Goal: Book appointment/travel/reservation

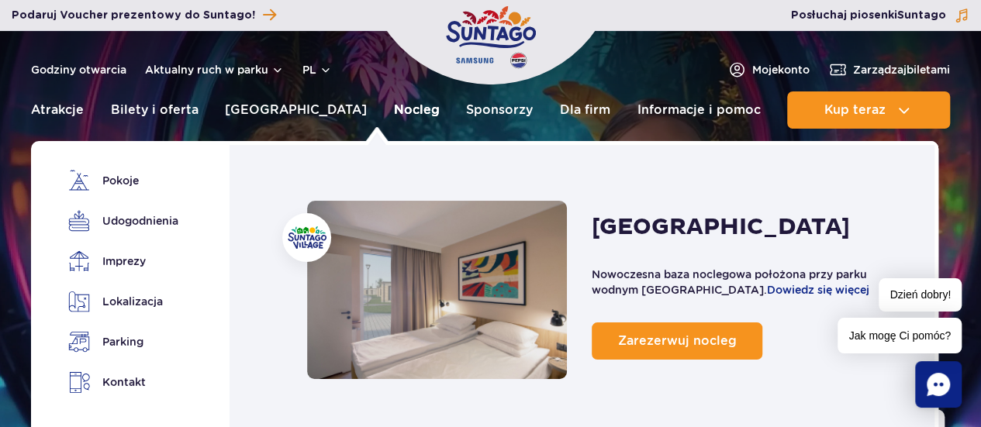
click at [394, 110] on link "Nocleg" at bounding box center [417, 110] width 46 height 37
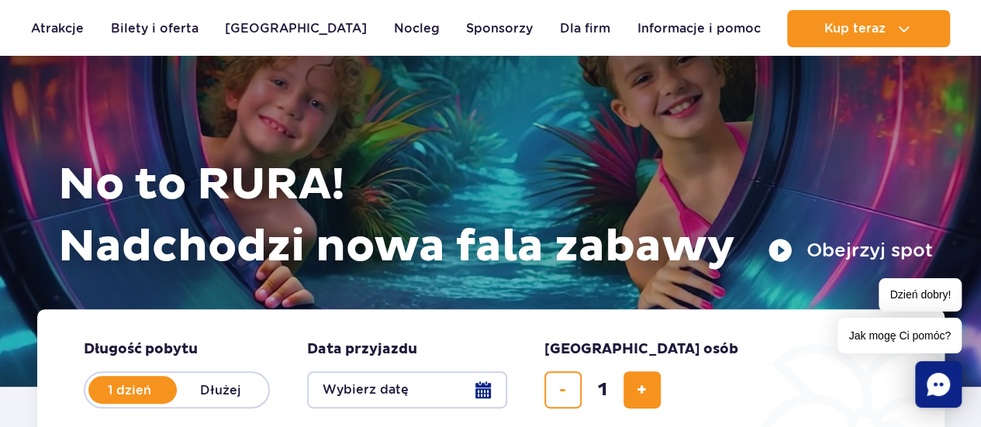
scroll to position [32, 0]
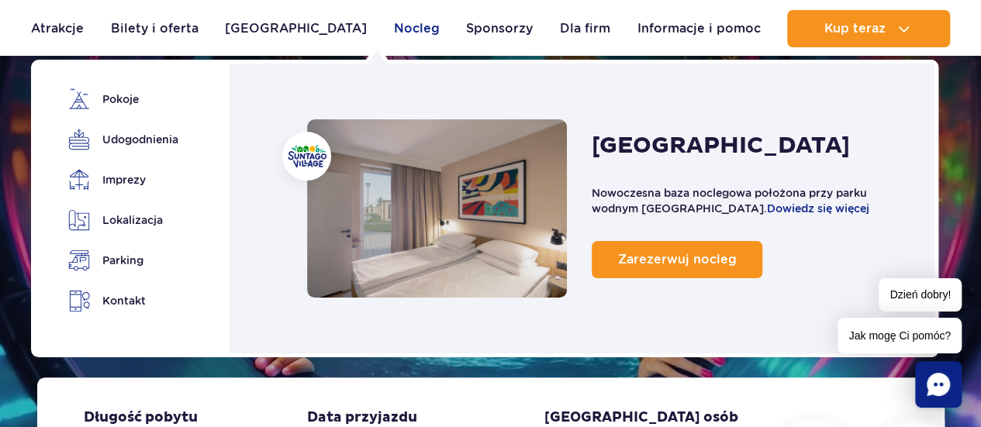
click at [394, 27] on link "Nocleg" at bounding box center [417, 28] width 46 height 37
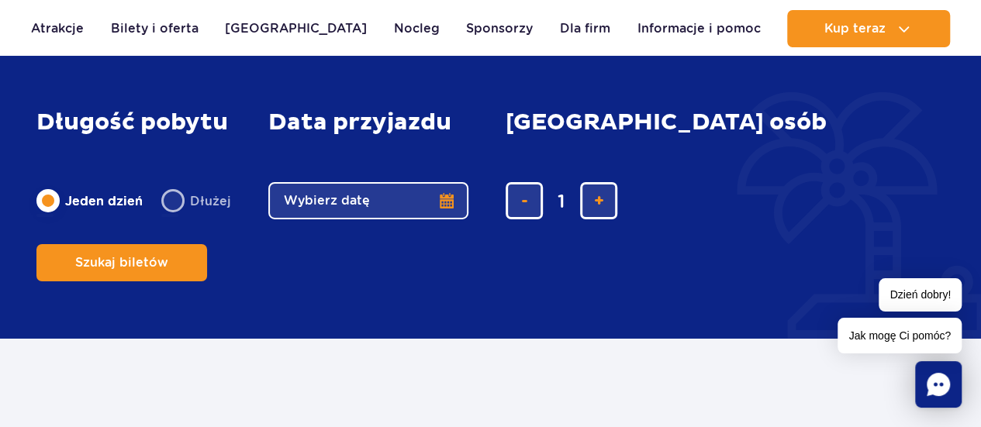
scroll to position [2521, 0]
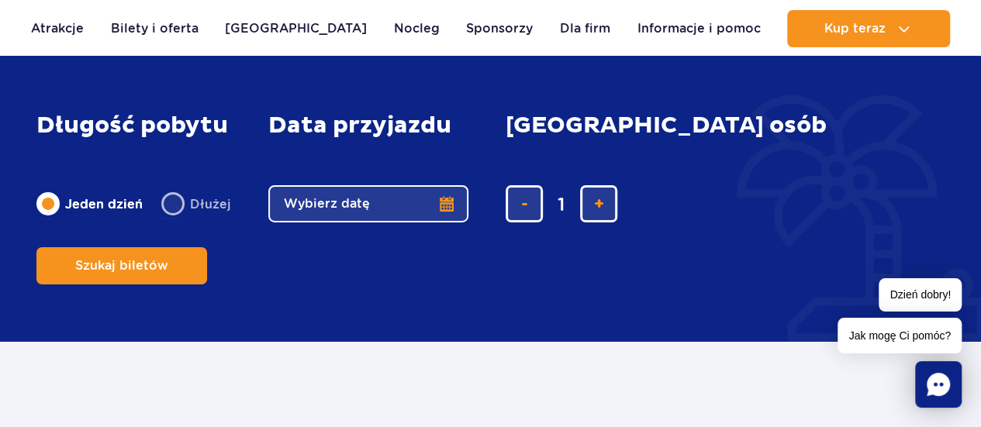
click at [442, 223] on button "Wybierz datę" at bounding box center [368, 203] width 200 height 37
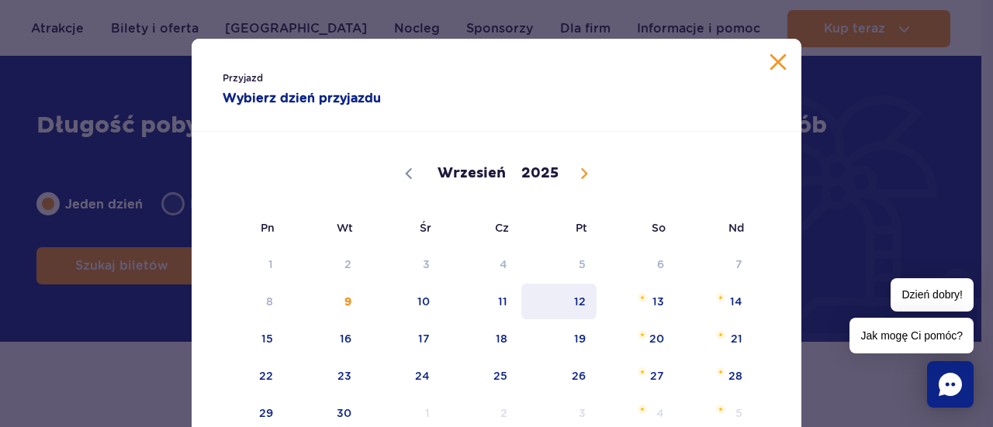
click at [576, 306] on span "12" at bounding box center [559, 302] width 78 height 36
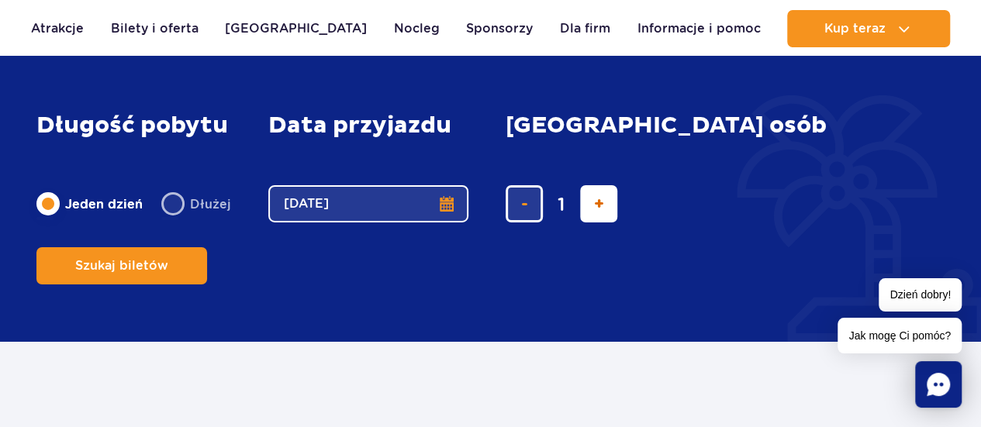
click at [597, 204] on span "dodaj bilet" at bounding box center [599, 204] width 10 height 0
type input "2"
click at [597, 204] on span "dodaj bilet" at bounding box center [599, 204] width 10 height 0
type input "3"
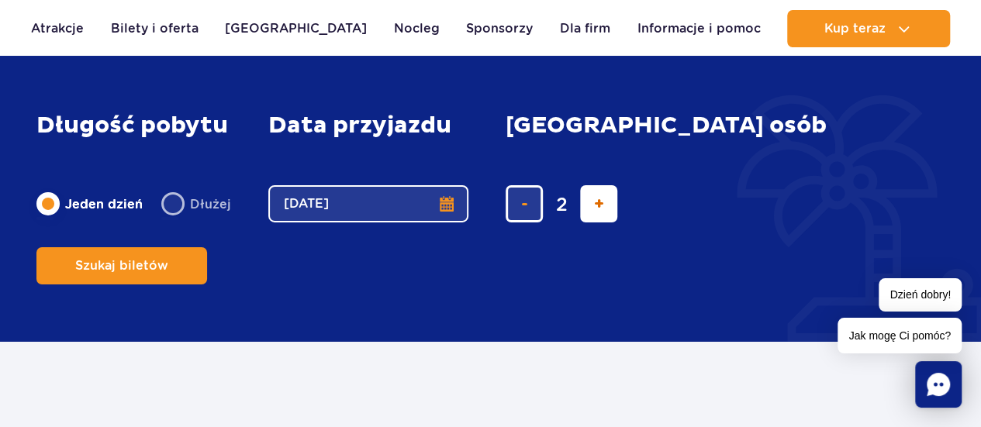
type input "3"
click at [597, 204] on span "dodaj bilet" at bounding box center [599, 204] width 10 height 0
type input "4"
click at [597, 204] on span "dodaj bilet" at bounding box center [599, 204] width 10 height 0
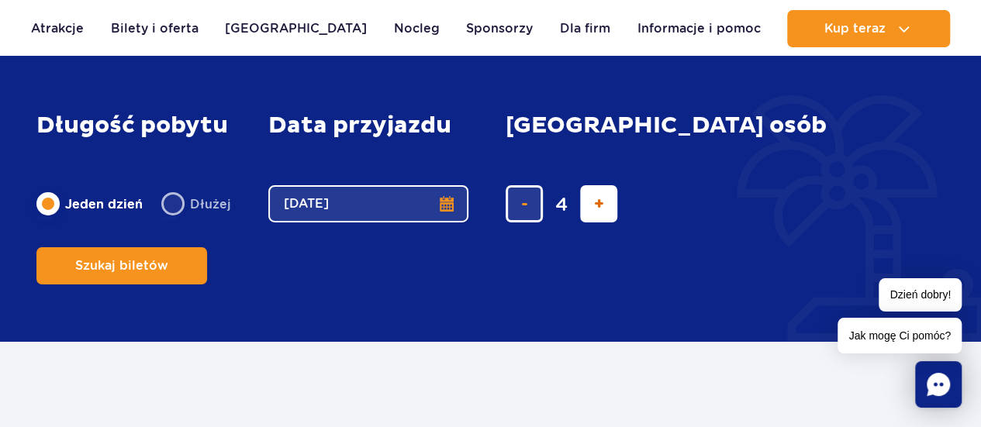
type input "5"
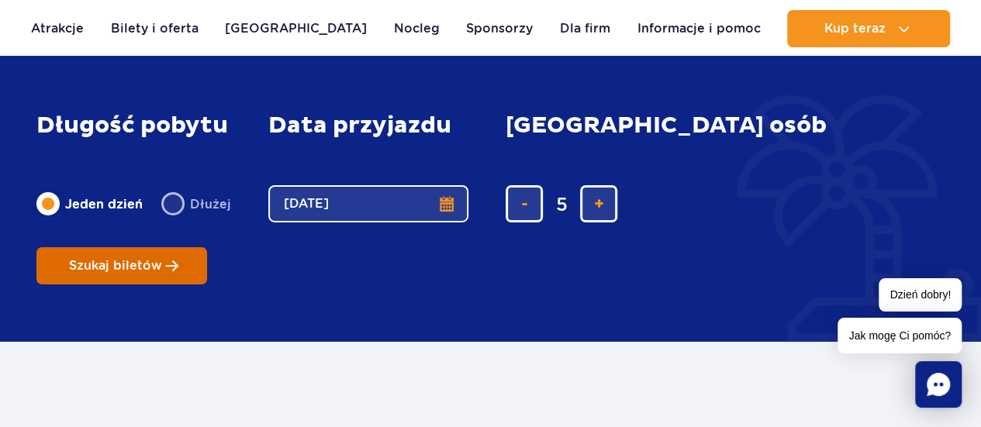
click at [162, 259] on span "Szukaj biletów" at bounding box center [115, 266] width 93 height 14
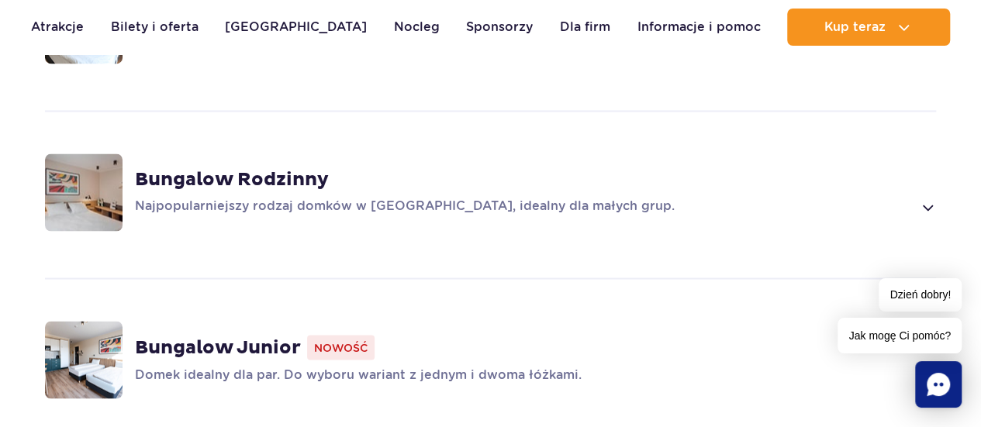
scroll to position [1243, 0]
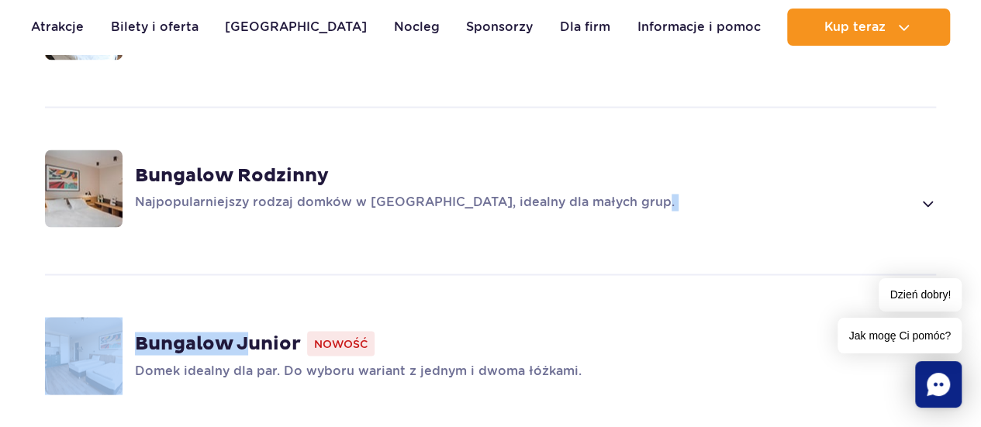
drag, startPoint x: 245, startPoint y: 332, endPoint x: 726, endPoint y: 248, distance: 488.2
click at [726, 272] on div "Bungalow Junior Nowość Domek idealny dla par. Do wyboru wariant z jednym i dwom…" at bounding box center [490, 356] width 981 height 168
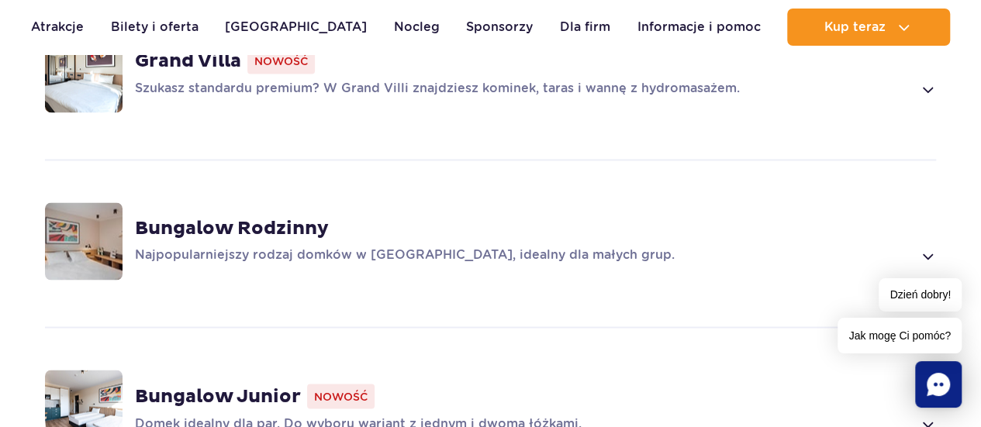
click at [444, 221] on div "Bungalow Rodzinny Najpopularniejszy rodzaj domków w Suntago Village, idealny dl…" at bounding box center [535, 241] width 801 height 48
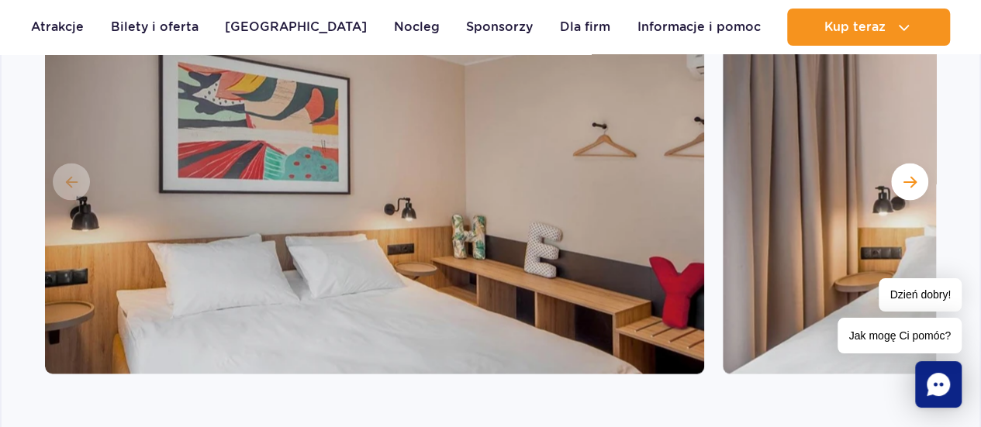
scroll to position [1508, 0]
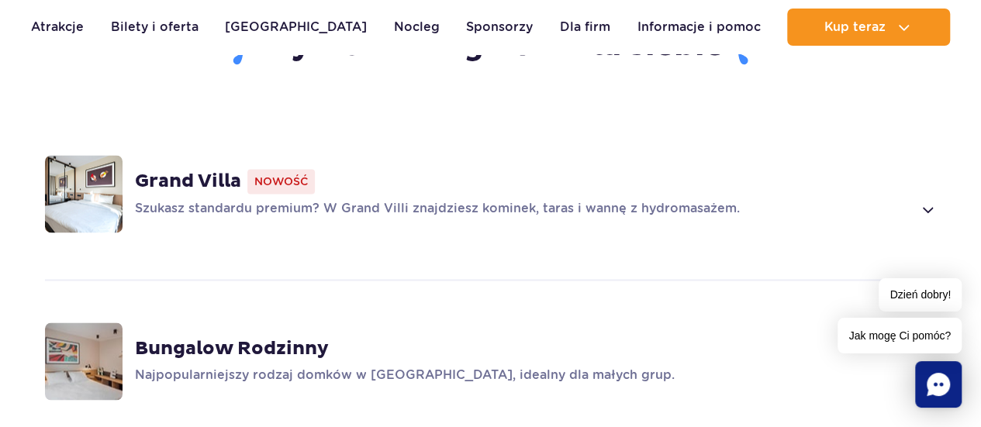
scroll to position [1081, 0]
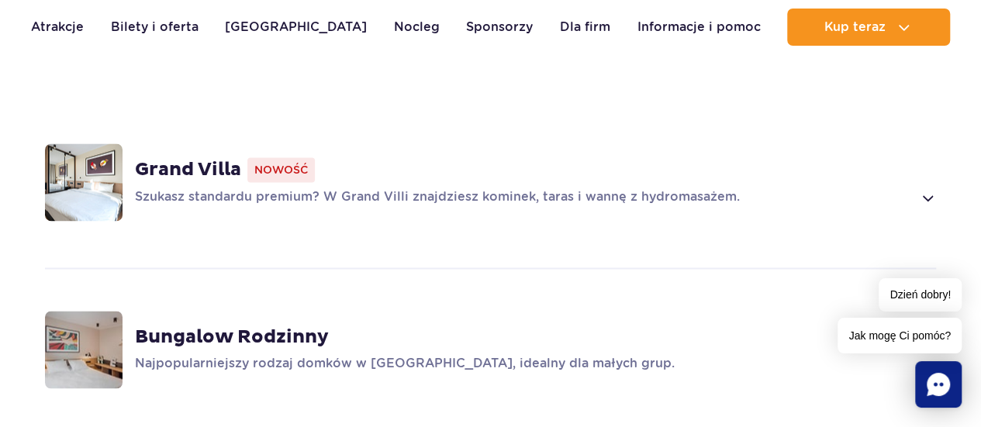
click at [932, 189] on span at bounding box center [927, 198] width 18 height 19
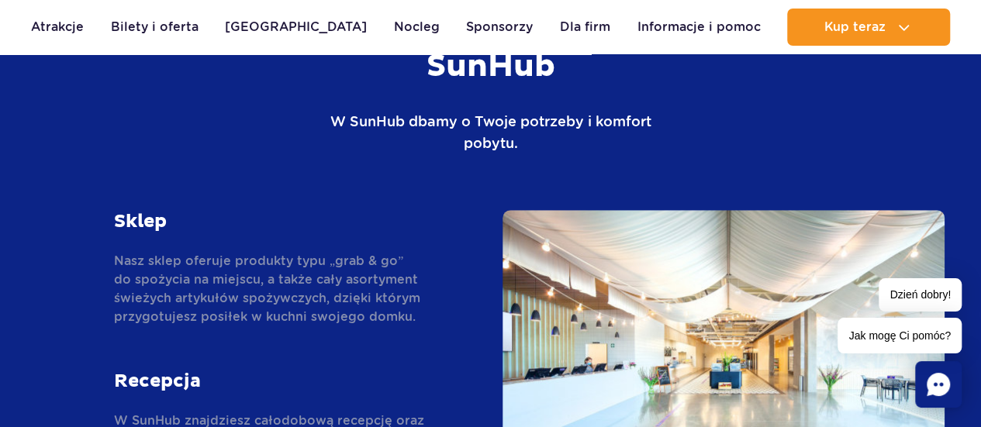
scroll to position [3179, 0]
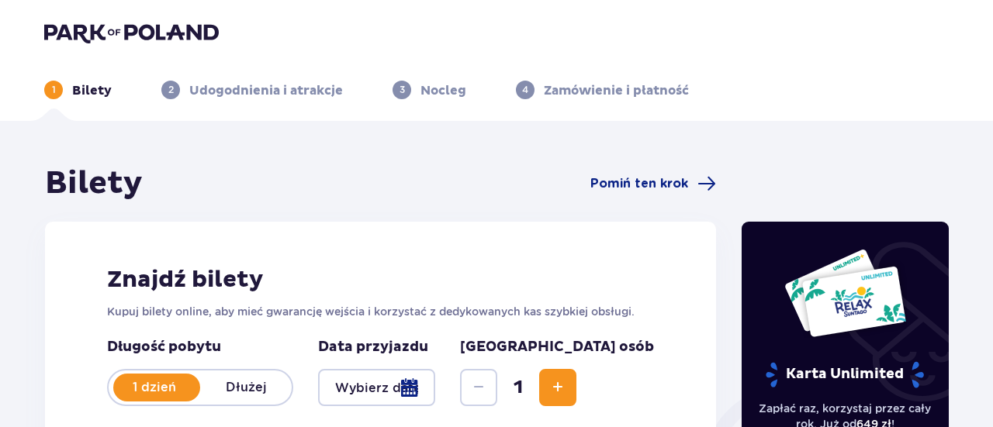
type input "[DATE]"
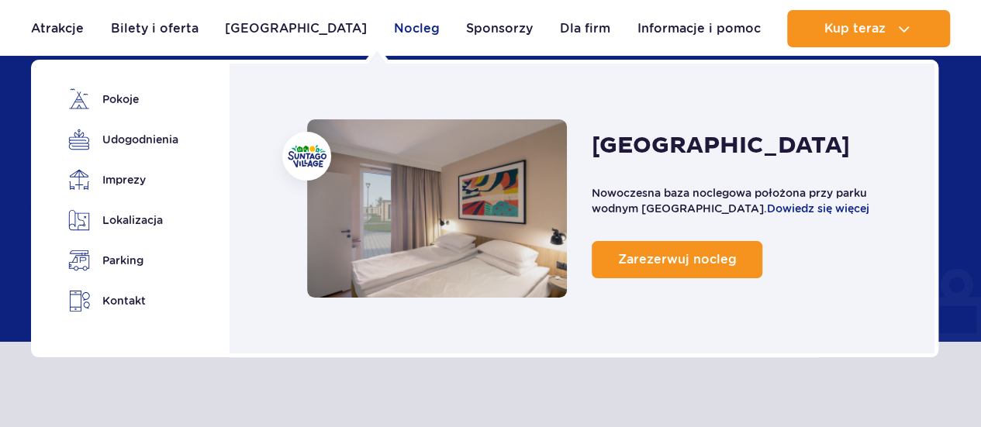
click at [394, 30] on link "Nocleg" at bounding box center [417, 28] width 46 height 37
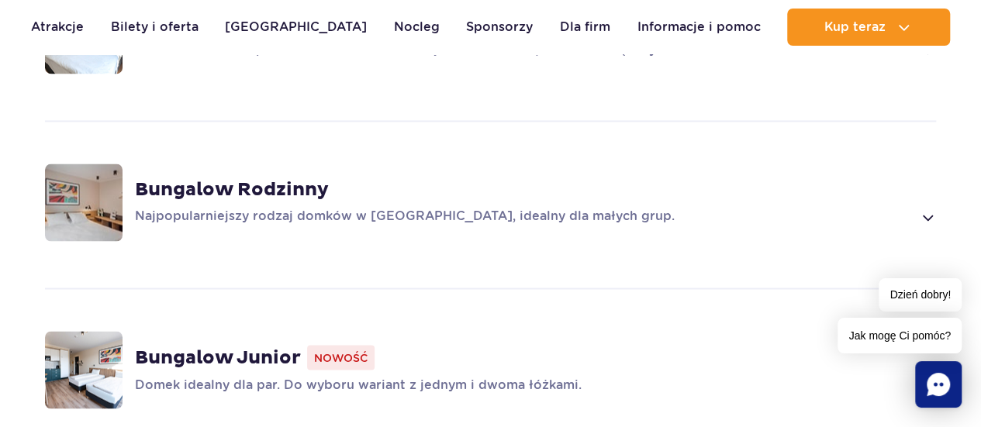
scroll to position [1230, 0]
click at [579, 207] on p "Najpopularniejszy rodzaj domków w [GEOGRAPHIC_DATA], idealny dla małych grup." at bounding box center [523, 216] width 777 height 19
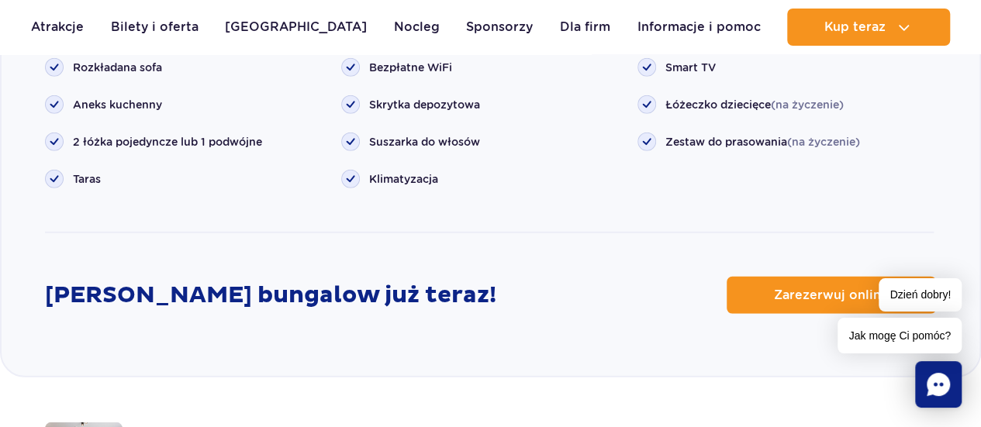
scroll to position [2062, 0]
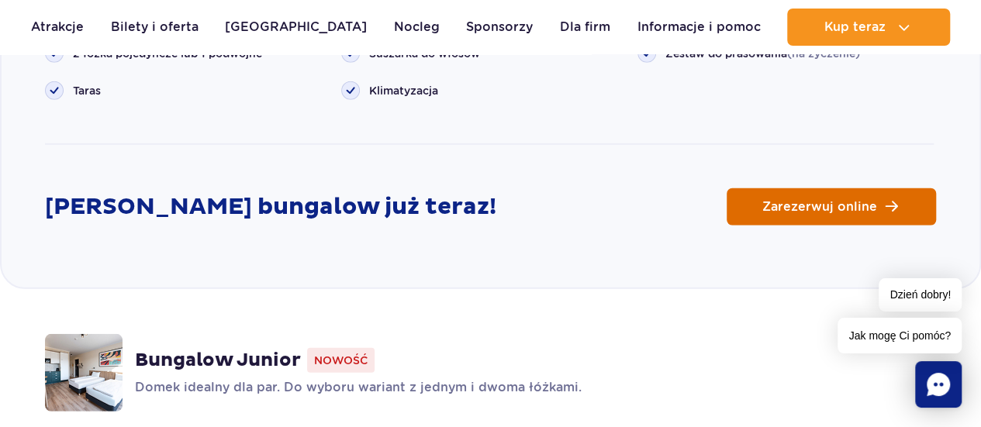
click at [809, 189] on link "Zarezerwuj online" at bounding box center [831, 207] width 209 height 37
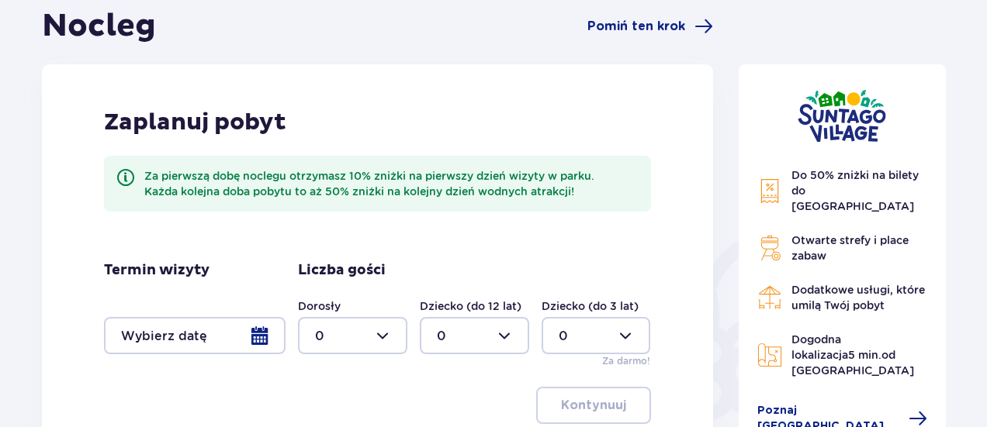
scroll to position [157, 0]
click at [267, 337] on div at bounding box center [195, 336] width 182 height 37
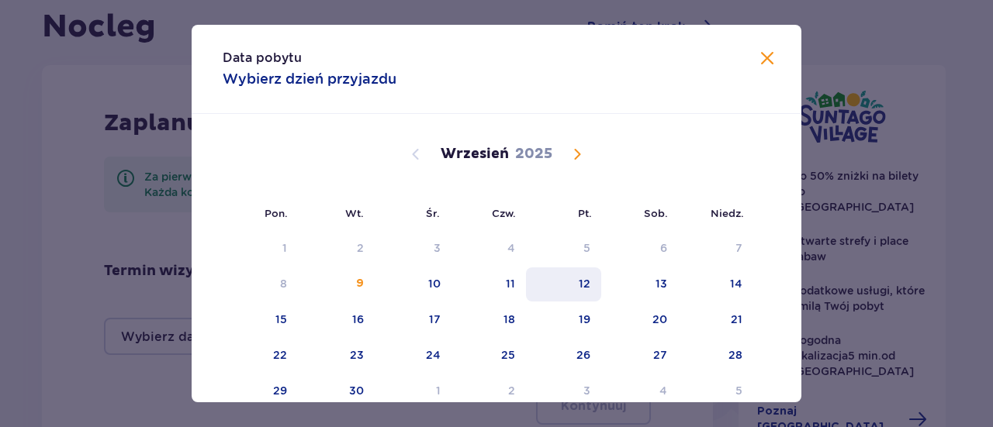
click at [585, 279] on div "12" at bounding box center [585, 284] width 12 height 16
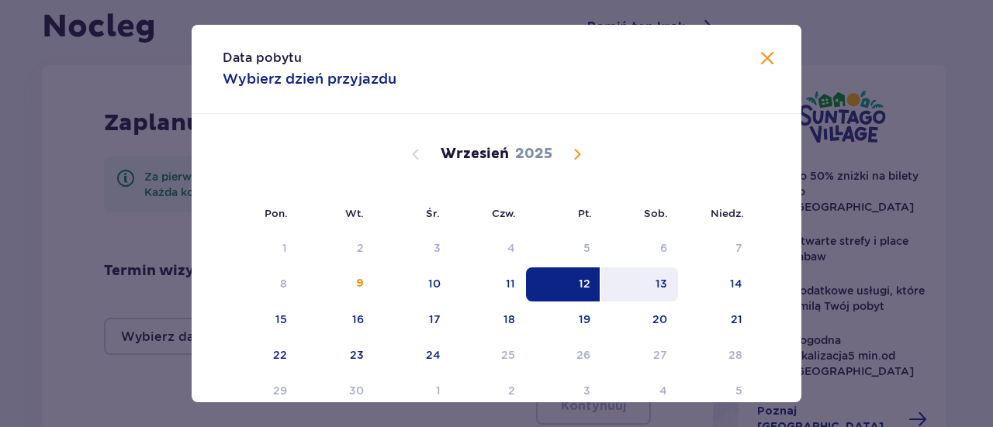
click at [657, 285] on div "13" at bounding box center [661, 284] width 12 height 16
type input "12.09.25 - 13.09.25"
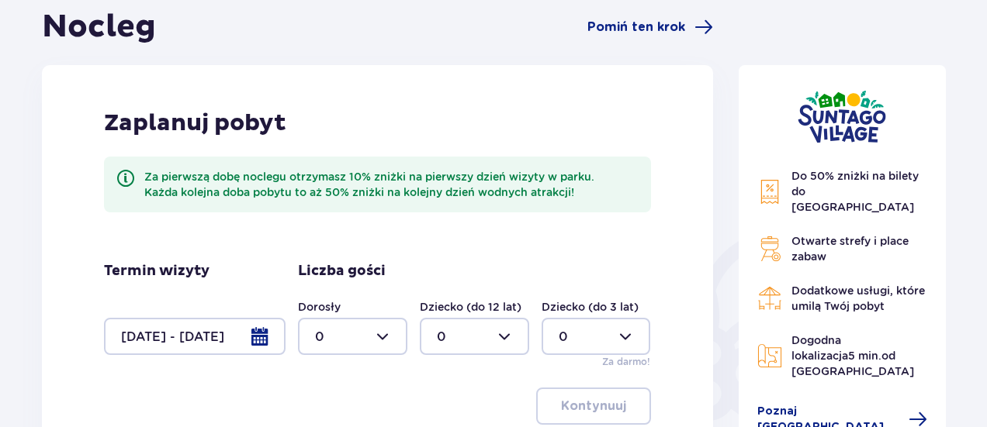
click at [382, 333] on div at bounding box center [352, 336] width 109 height 37
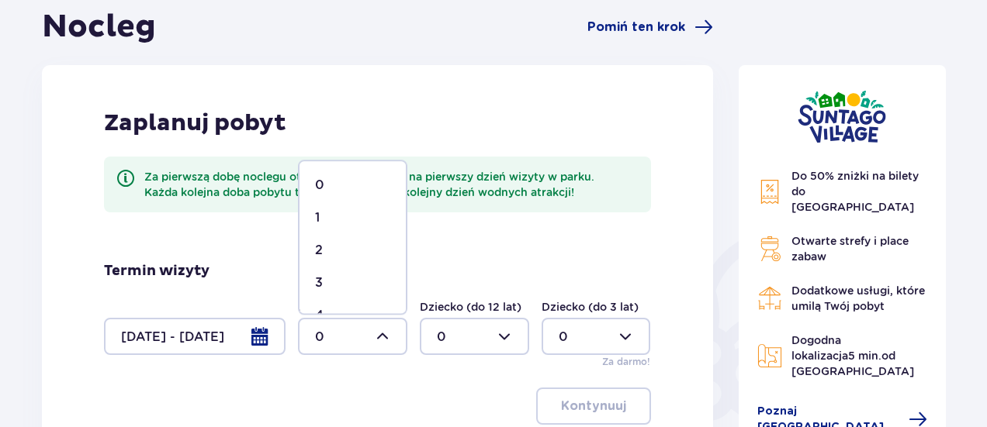
click at [344, 252] on div "2" at bounding box center [352, 250] width 75 height 17
type input "2"
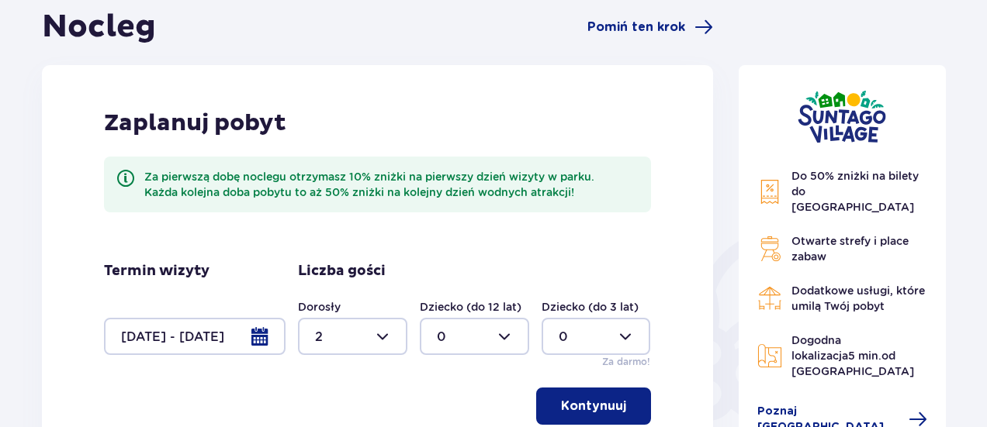
click at [521, 339] on div at bounding box center [474, 336] width 109 height 37
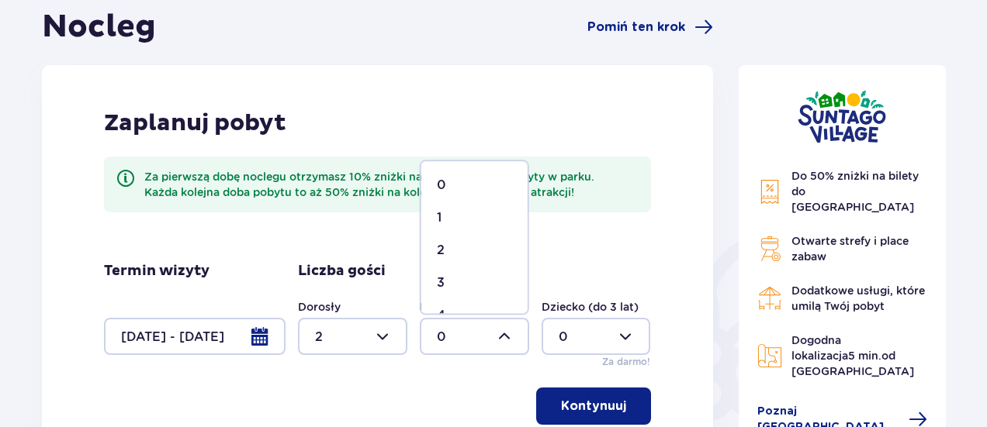
click at [447, 281] on div "3" at bounding box center [474, 283] width 75 height 17
type input "3"
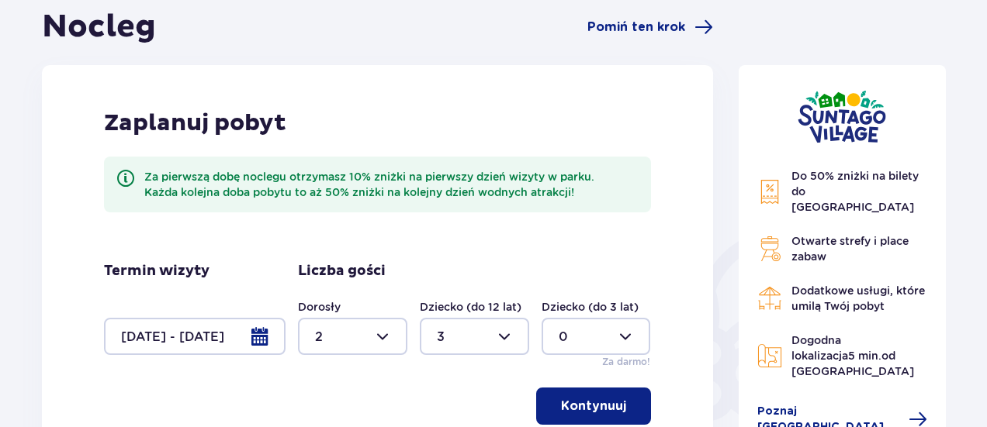
scroll to position [205, 0]
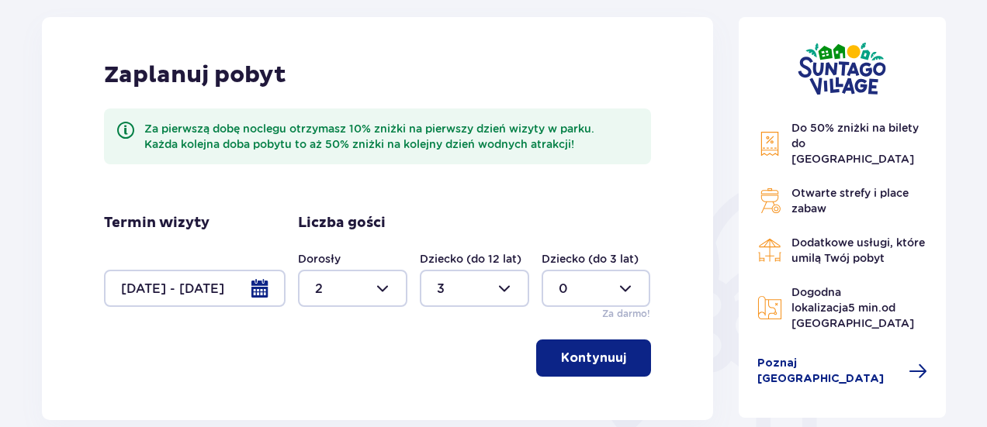
click at [588, 353] on p "Kontynuuj" at bounding box center [593, 358] width 65 height 17
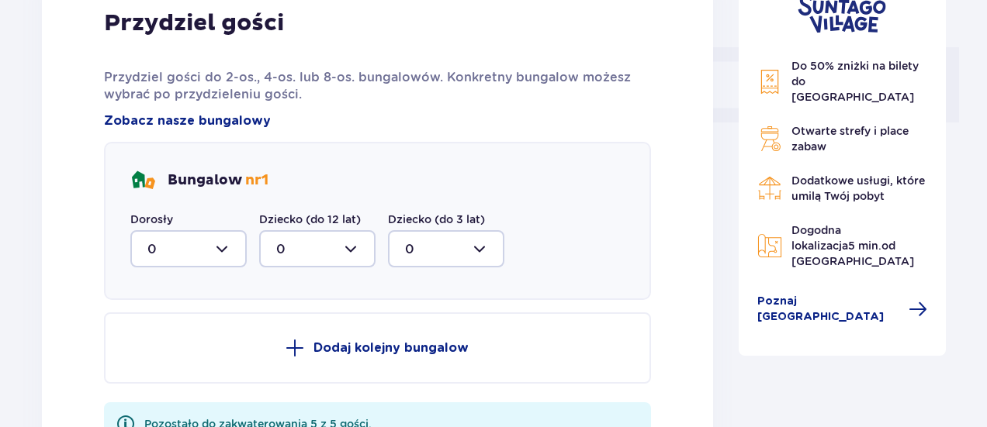
scroll to position [681, 0]
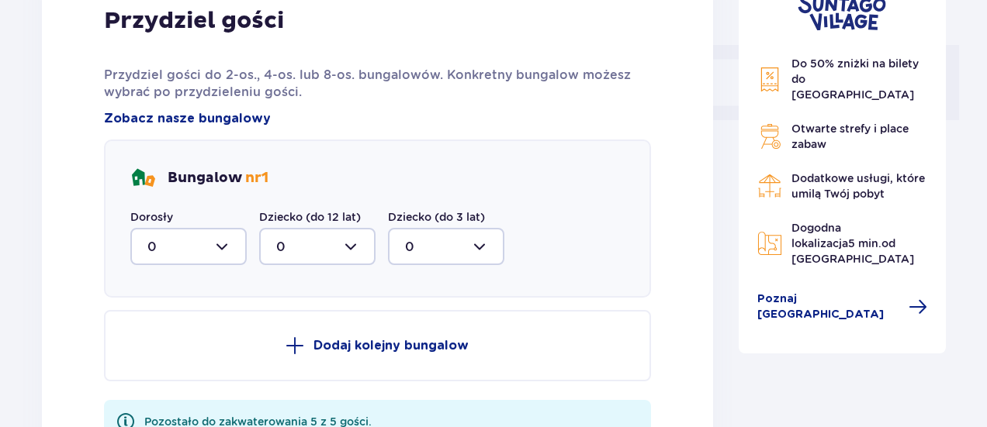
click at [232, 250] on div at bounding box center [188, 246] width 116 height 37
click at [162, 361] on div "2" at bounding box center [188, 359] width 82 height 17
type input "2"
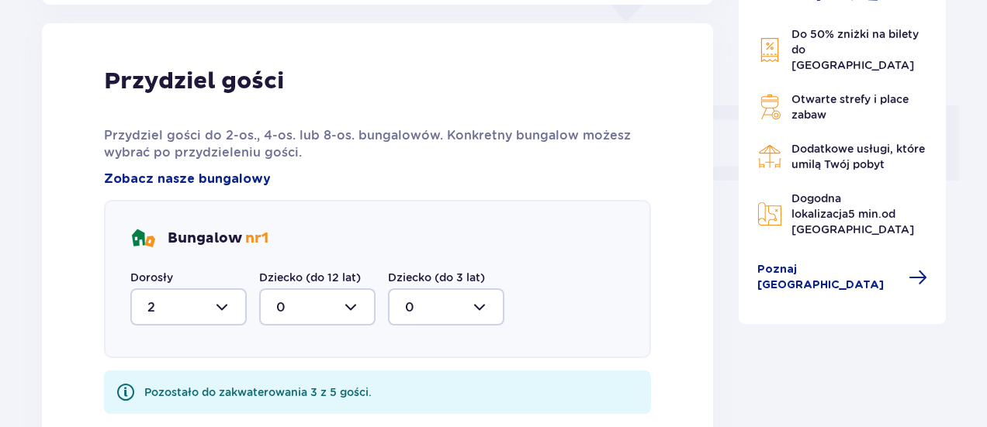
scroll to position [641, 0]
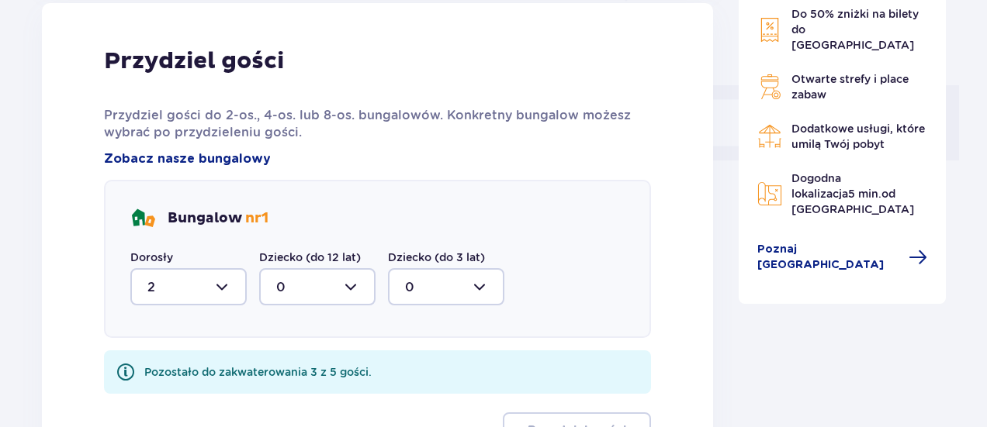
click at [357, 285] on div at bounding box center [317, 286] width 116 height 37
click at [320, 235] on div "3" at bounding box center [317, 239] width 82 height 17
type input "3"
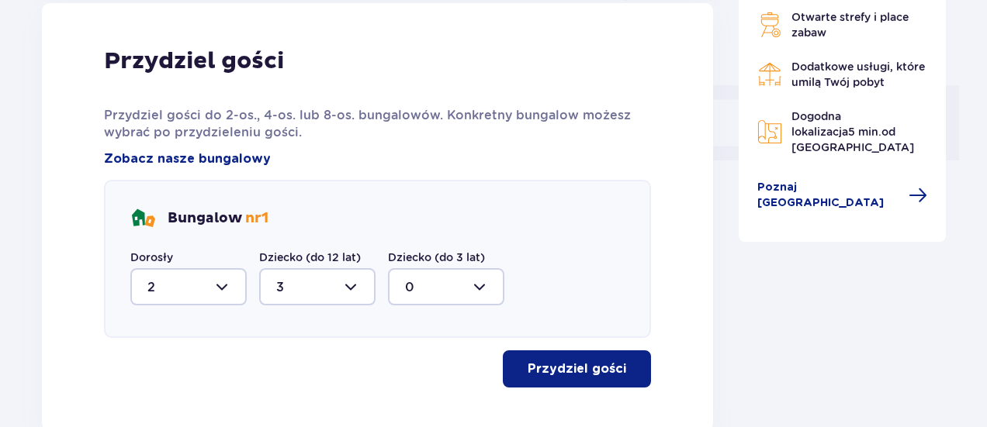
scroll to position [737, 0]
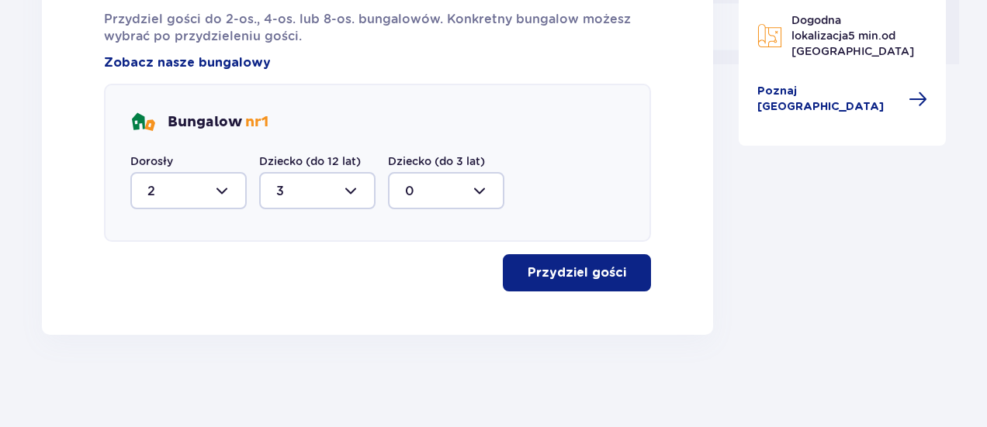
click at [577, 275] on p "Przydziel gości" at bounding box center [577, 273] width 99 height 17
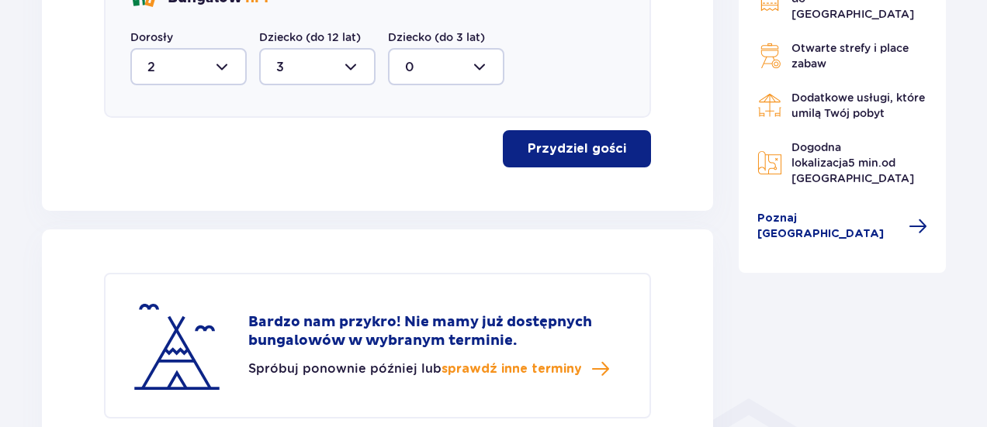
scroll to position [895, 0]
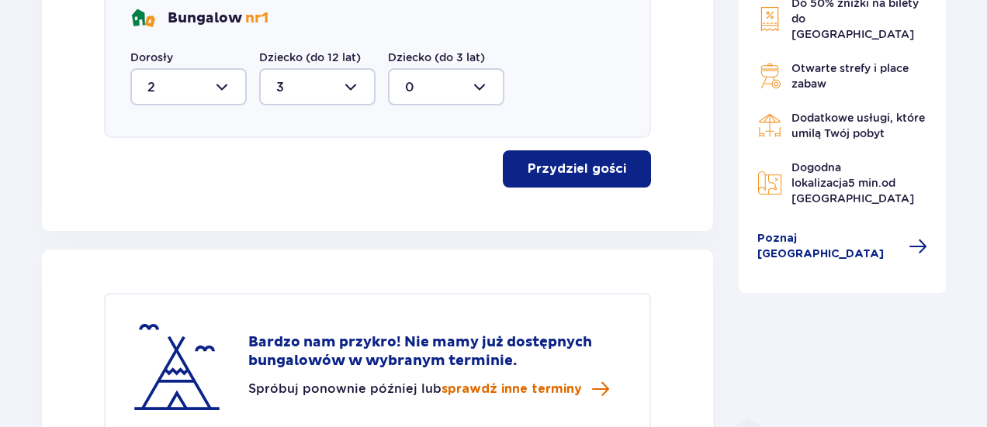
click at [479, 389] on span "sprawdź inne terminy" at bounding box center [511, 389] width 140 height 17
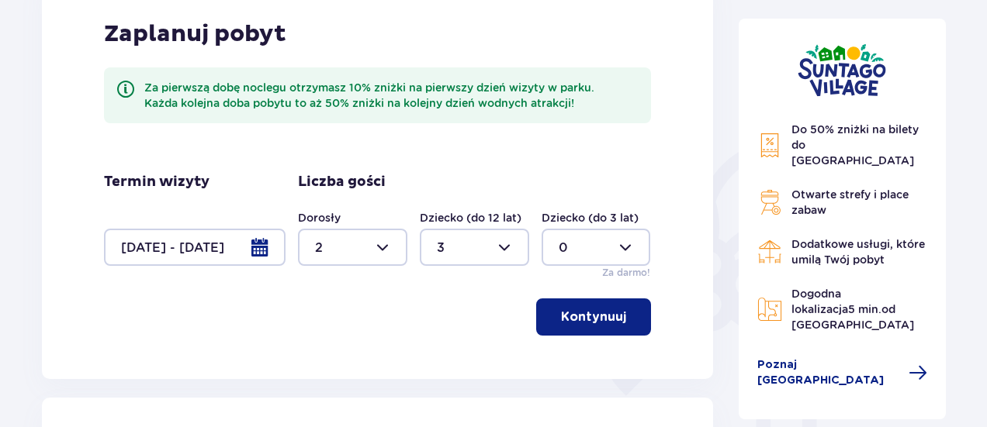
scroll to position [251, 0]
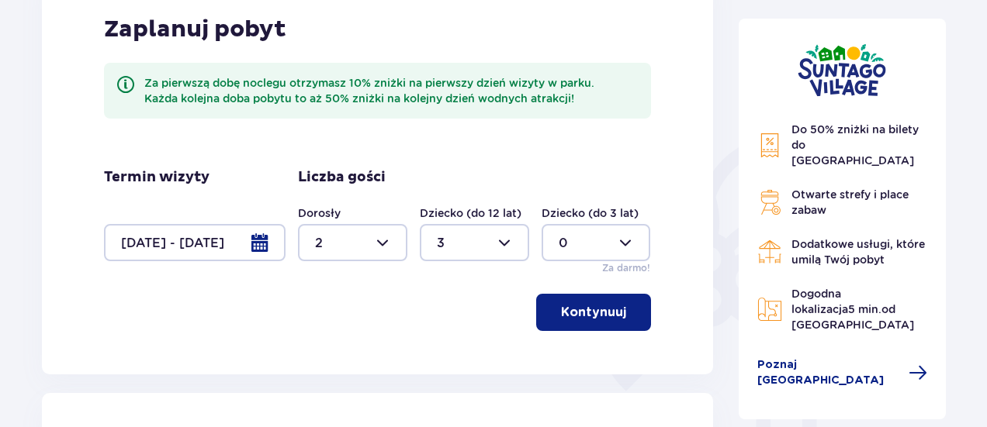
click at [266, 236] on div at bounding box center [195, 242] width 182 height 37
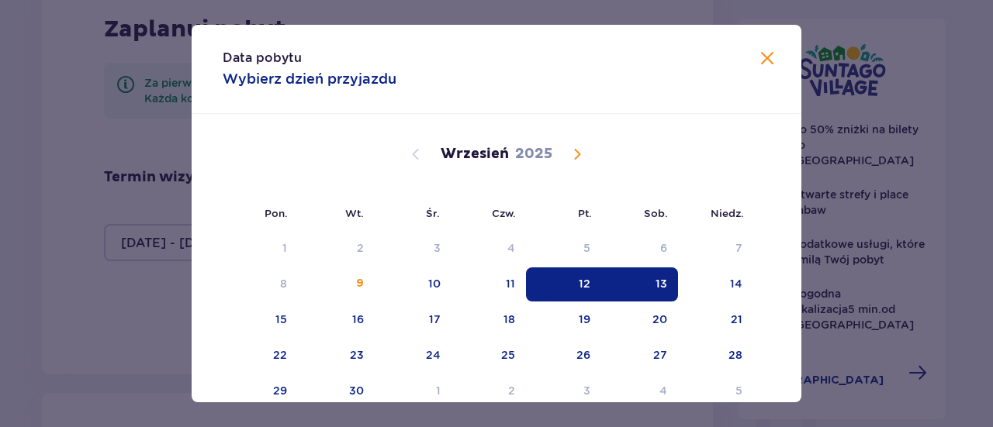
click at [662, 284] on div "13" at bounding box center [661, 284] width 12 height 16
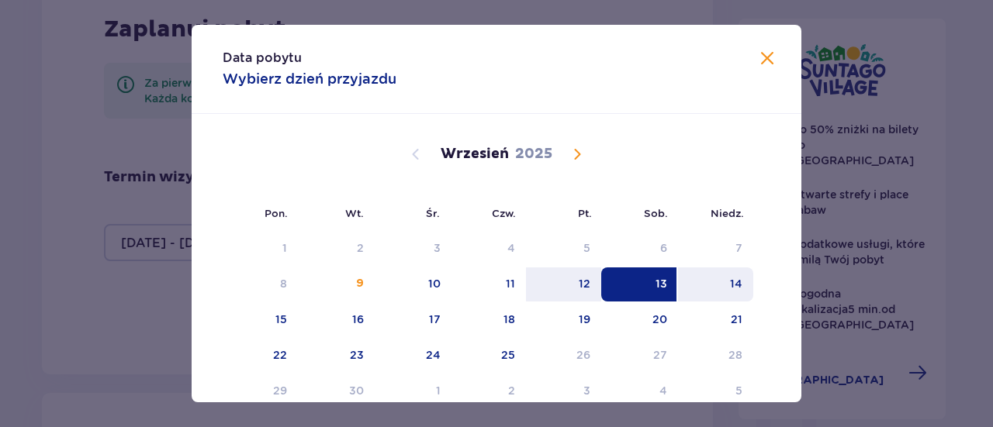
click at [731, 283] on div "14" at bounding box center [736, 284] width 12 height 16
type input "[DATE] - [DATE]"
type input "0"
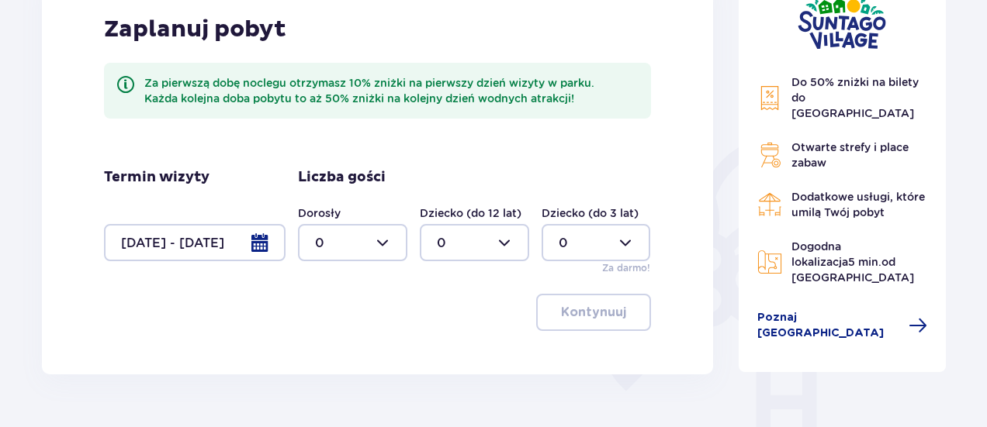
click at [379, 245] on div at bounding box center [352, 242] width 109 height 37
click at [334, 356] on div "2" at bounding box center [352, 355] width 75 height 17
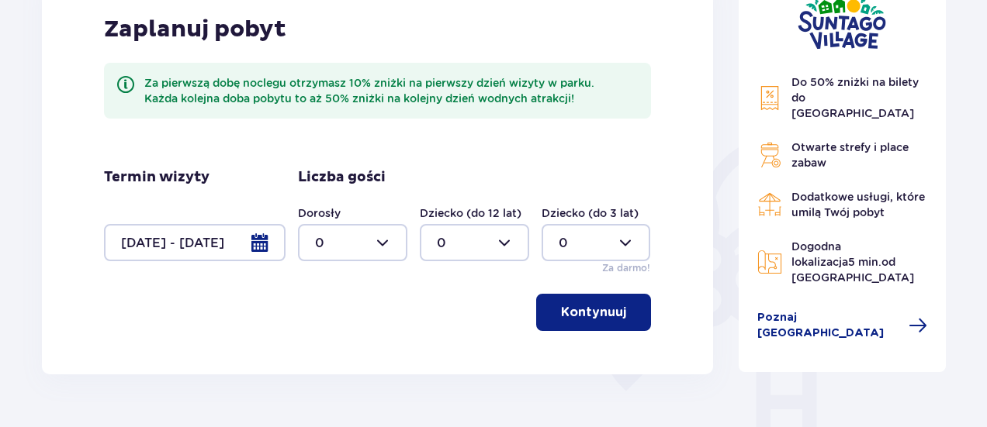
type input "2"
click at [512, 237] on div at bounding box center [474, 242] width 109 height 37
click at [447, 376] on span "3" at bounding box center [474, 388] width 106 height 33
type input "3"
click at [583, 306] on p "Kontynuuj" at bounding box center [593, 312] width 65 height 17
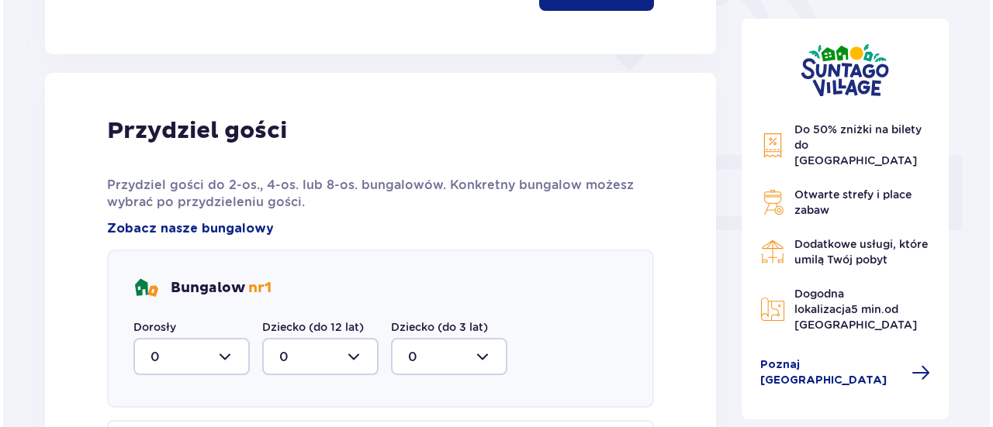
scroll to position [576, 0]
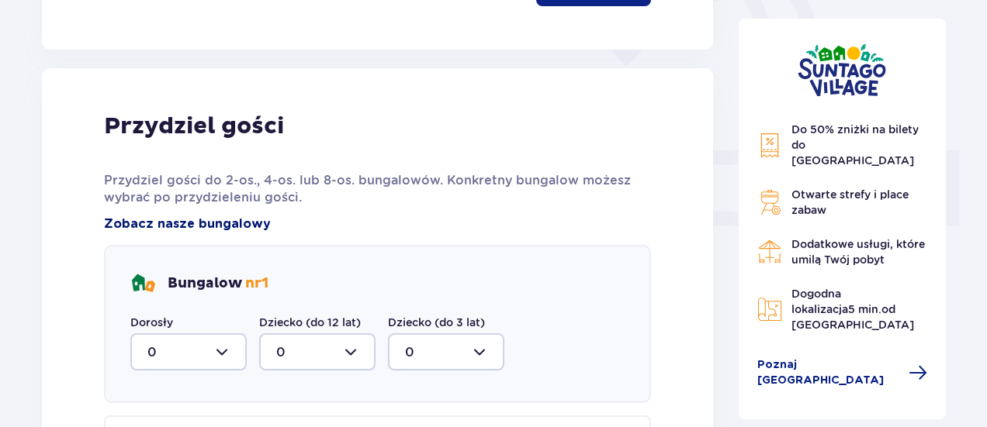
click at [202, 220] on span "Zobacz nasze bungalowy" at bounding box center [187, 224] width 167 height 17
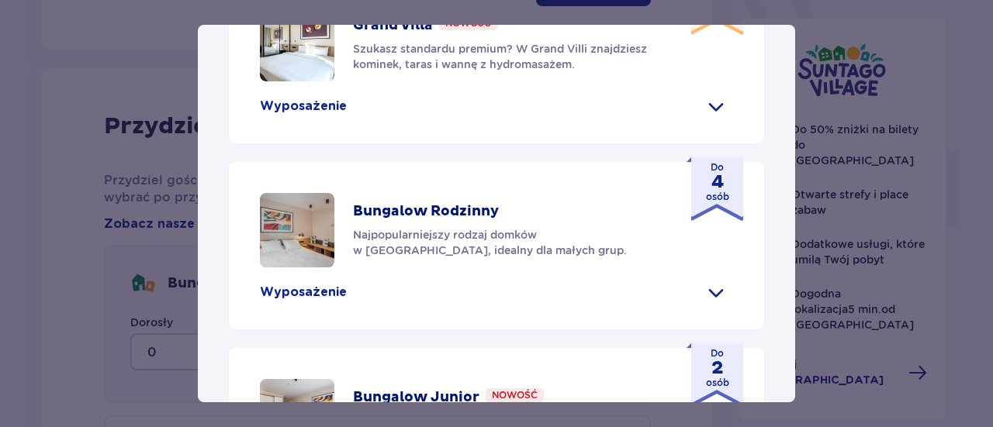
scroll to position [485, 0]
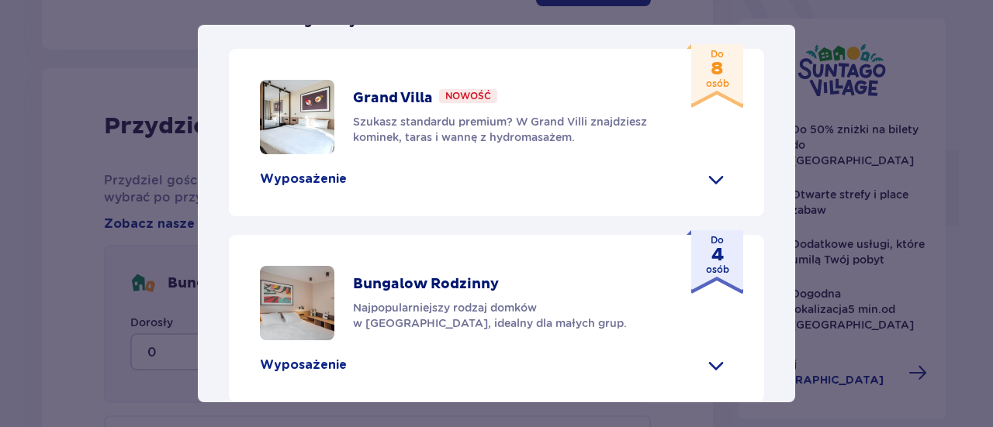
click at [294, 154] on img at bounding box center [297, 117] width 74 height 74
click at [405, 108] on p "Grand Villa" at bounding box center [393, 98] width 80 height 19
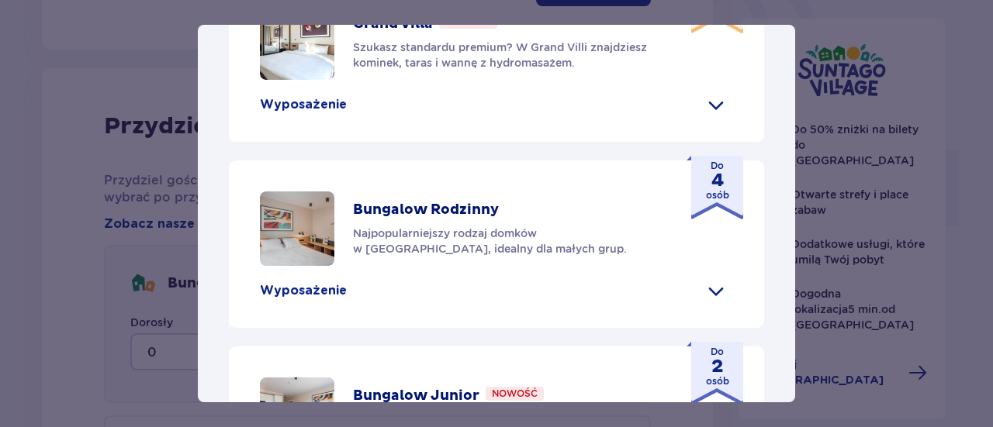
click at [713, 117] on span at bounding box center [716, 104] width 25 height 25
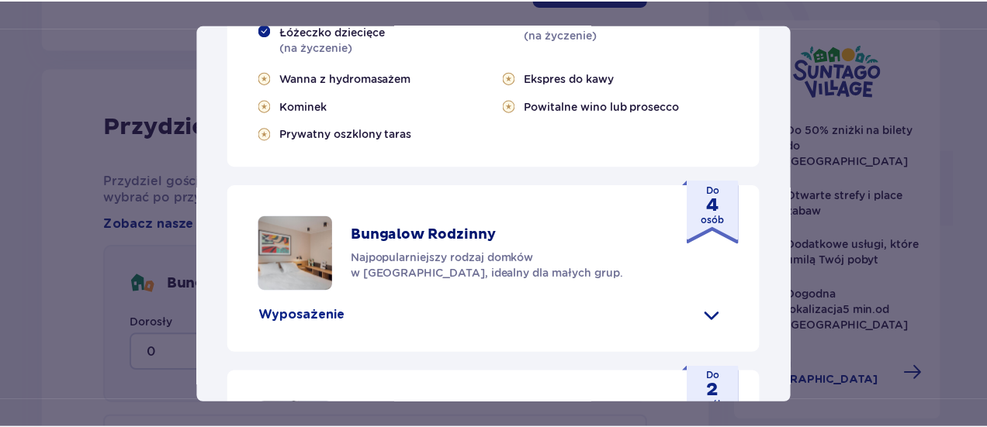
scroll to position [828, 0]
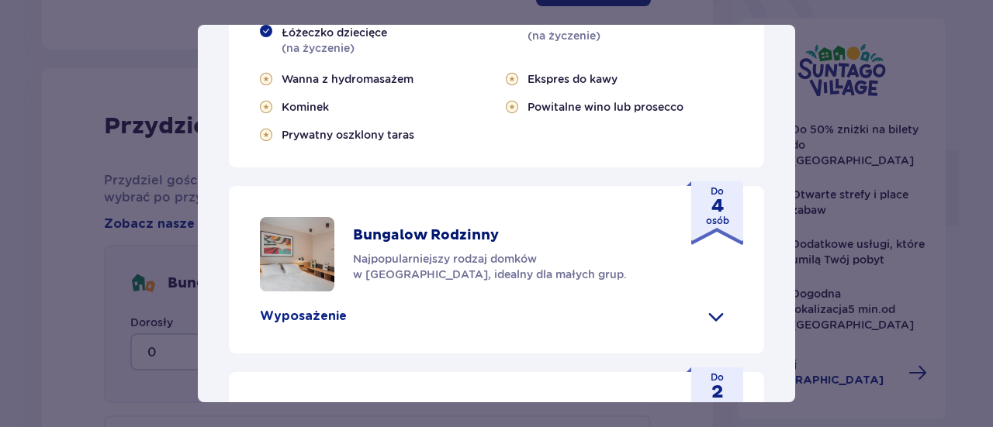
click at [64, 157] on div "Suntago Village Suntago Village to idealne miejsce dla fanów dobrej zabawy i tr…" at bounding box center [496, 213] width 993 height 427
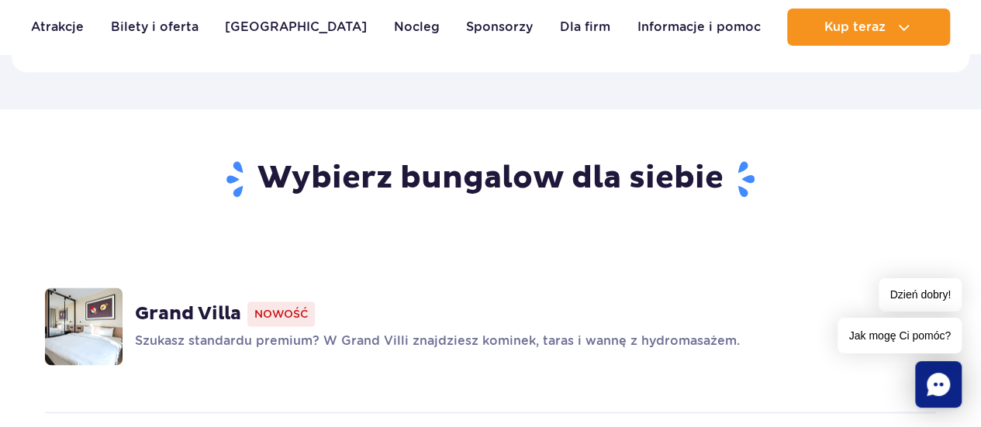
scroll to position [1043, 0]
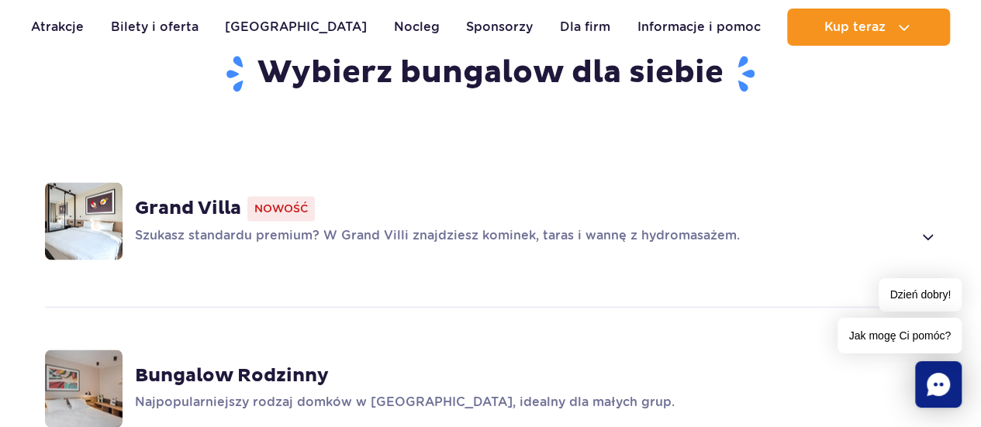
click at [694, 227] on p "Szukasz standardu premium? W Grand Villi znajdziesz kominek, taras i wannę z hy…" at bounding box center [523, 236] width 777 height 19
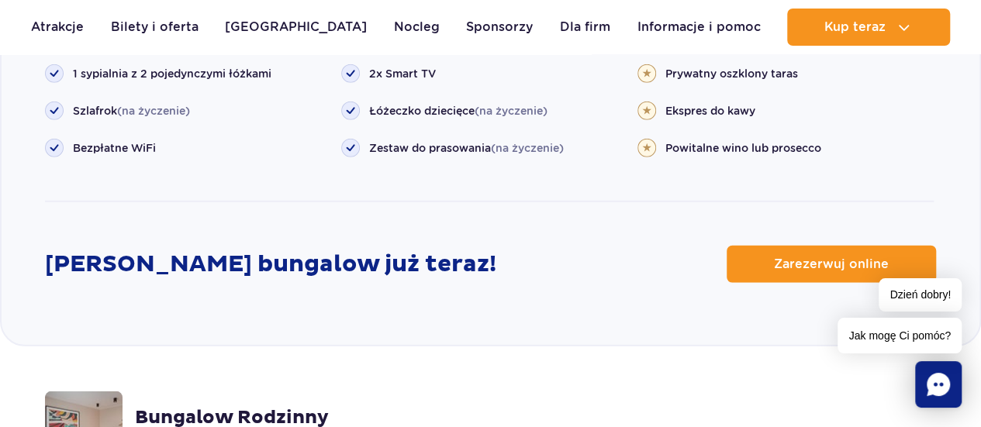
scroll to position [1910, 0]
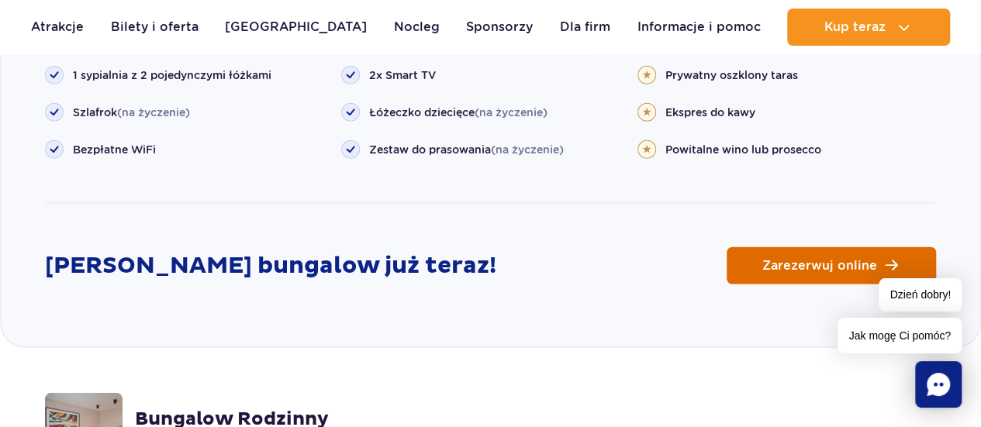
click at [785, 247] on link "Zarezerwuj online" at bounding box center [831, 265] width 209 height 37
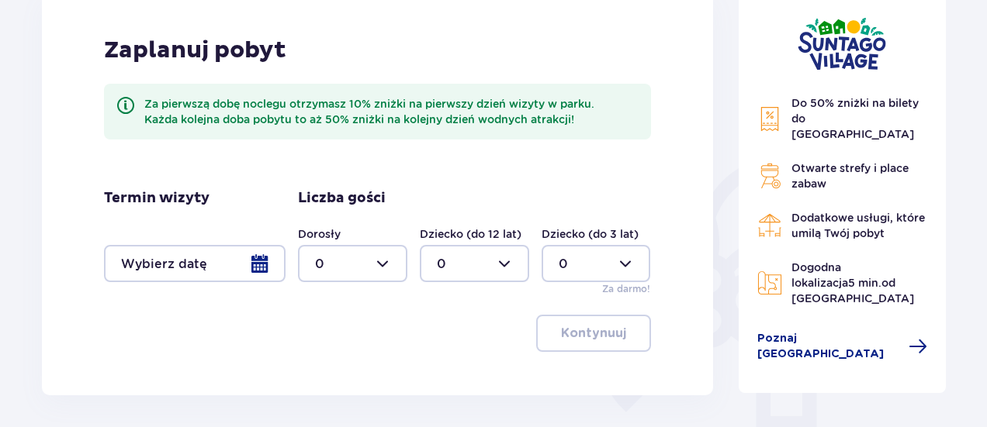
scroll to position [227, 0]
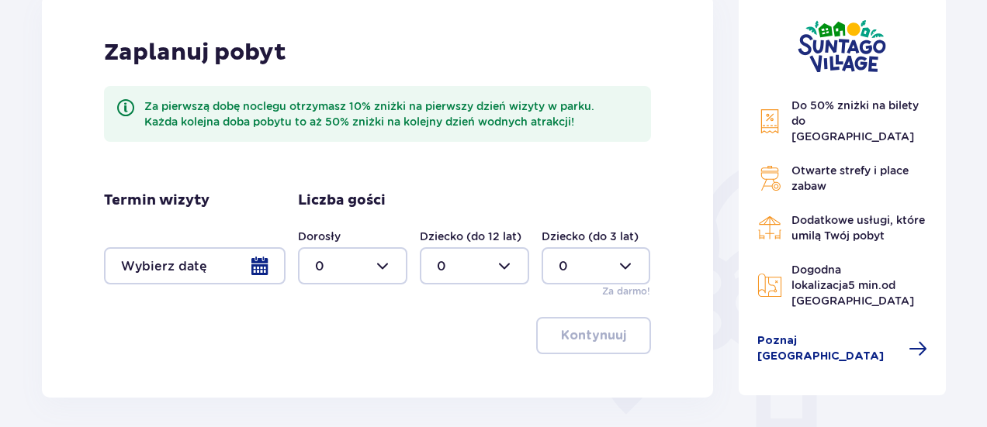
click at [254, 261] on div at bounding box center [195, 265] width 182 height 37
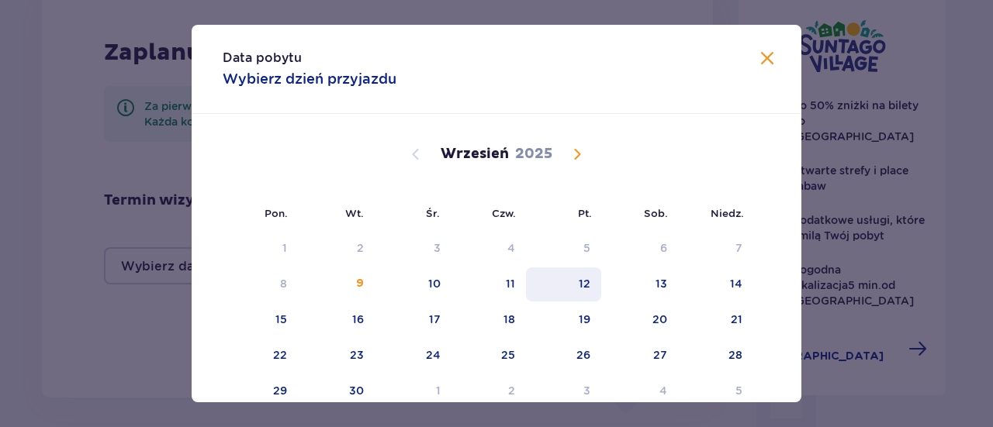
click at [579, 283] on div "12" at bounding box center [585, 284] width 12 height 16
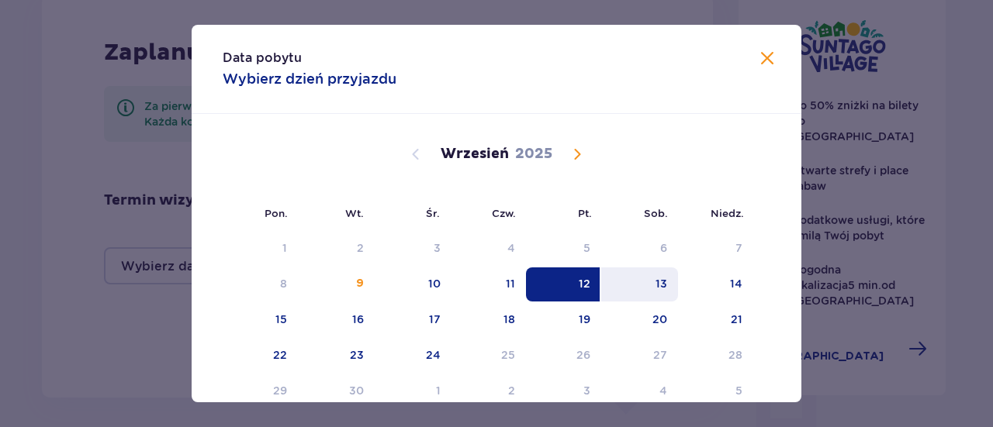
click at [658, 286] on div "13" at bounding box center [661, 284] width 12 height 16
type input "[DATE] - [DATE]"
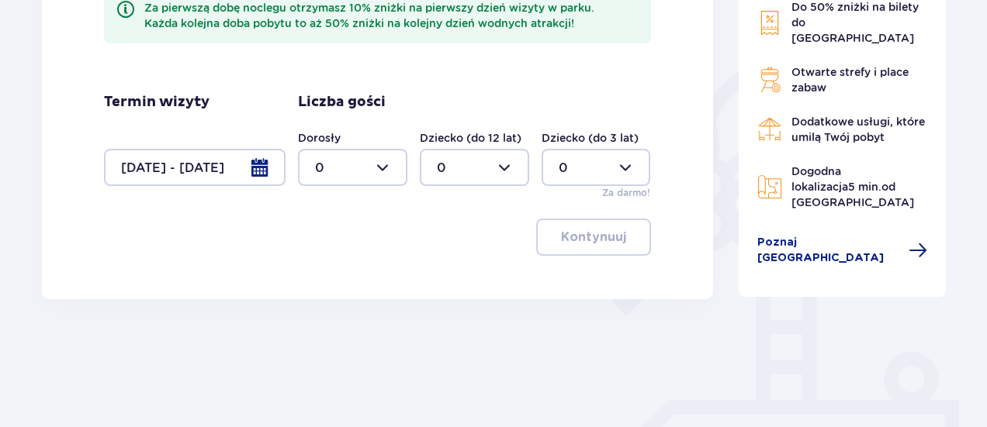
scroll to position [325, 0]
click at [386, 160] on div at bounding box center [352, 168] width 109 height 37
click at [335, 278] on div "2" at bounding box center [352, 280] width 75 height 17
type input "2"
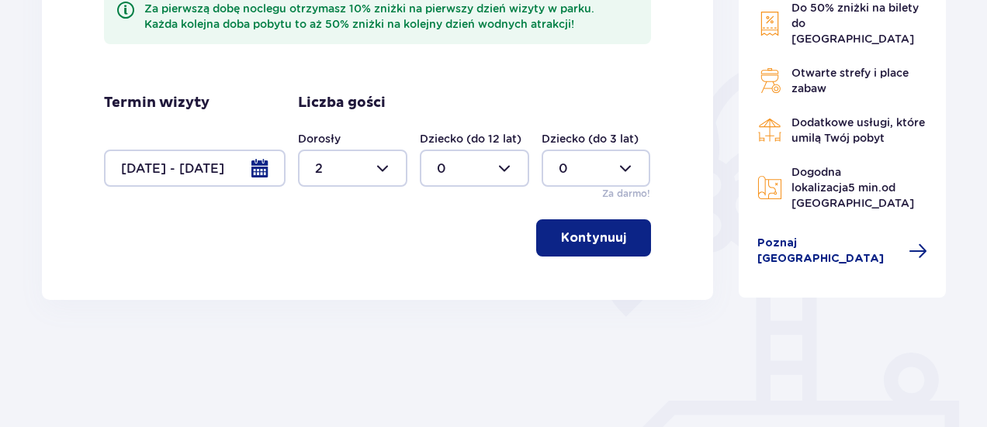
click at [504, 163] on div at bounding box center [474, 168] width 109 height 37
click at [455, 308] on div "3" at bounding box center [474, 313] width 75 height 17
type input "3"
click at [578, 238] on p "Kontynuuj" at bounding box center [593, 238] width 65 height 17
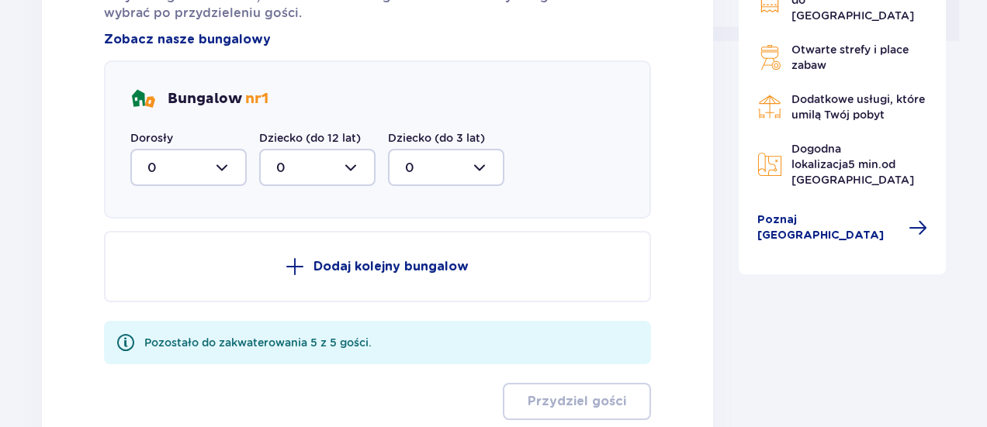
scroll to position [678, 0]
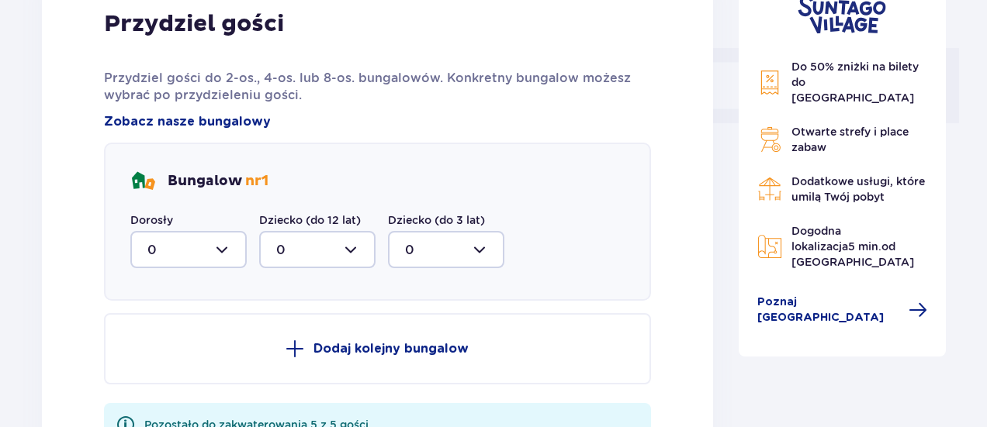
click at [233, 244] on div at bounding box center [188, 249] width 116 height 37
click at [183, 356] on div "2" at bounding box center [188, 362] width 82 height 17
type input "2"
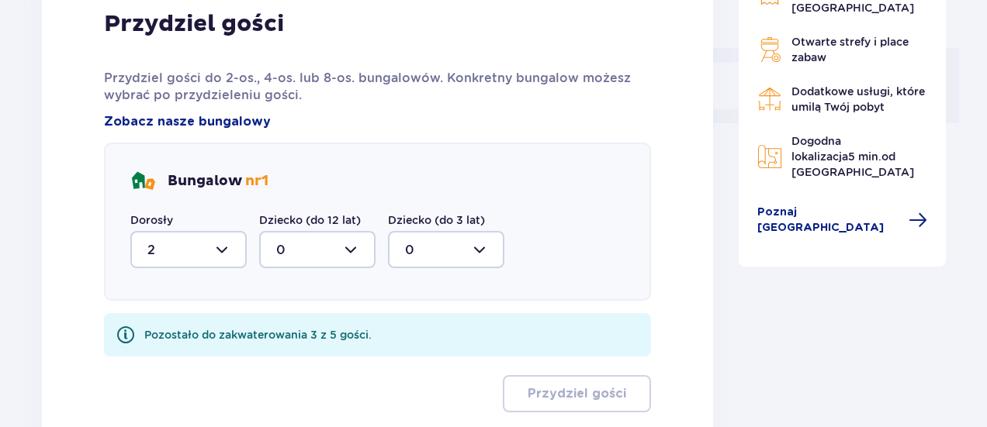
click at [352, 246] on div at bounding box center [317, 249] width 116 height 37
click at [306, 395] on div "3" at bounding box center [317, 394] width 82 height 17
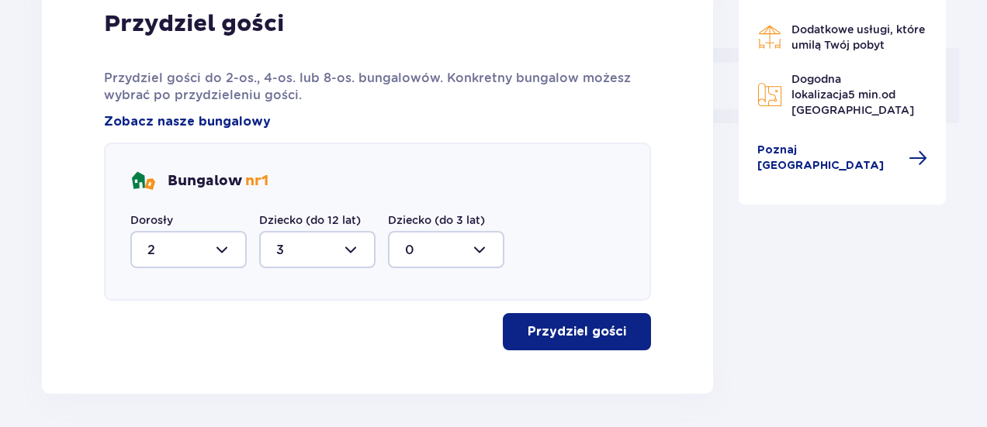
click at [571, 331] on p "Przydziel gości" at bounding box center [577, 331] width 99 height 17
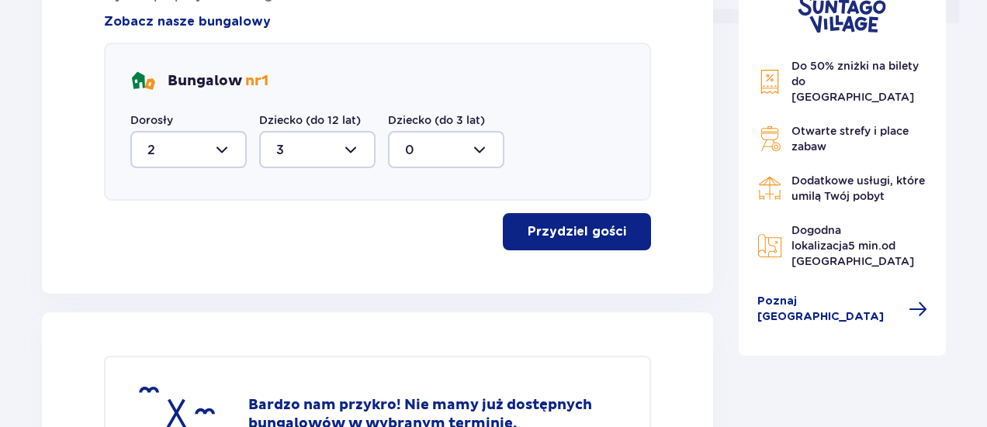
scroll to position [777, 0]
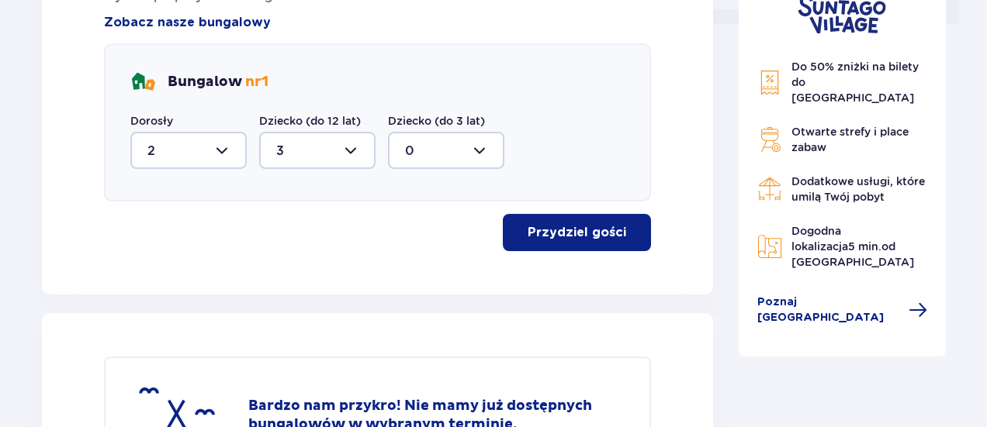
click at [354, 144] on div at bounding box center [317, 150] width 116 height 37
click at [316, 263] on div "2" at bounding box center [317, 262] width 82 height 17
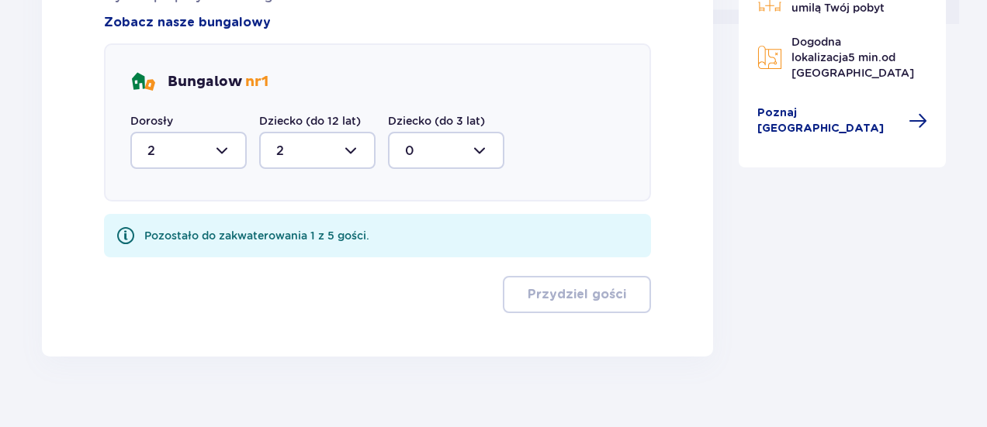
click at [342, 300] on div "Przydziel gości" at bounding box center [377, 294] width 547 height 37
click at [358, 154] on div at bounding box center [317, 150] width 116 height 37
click at [291, 302] on div "3" at bounding box center [317, 295] width 82 height 17
type input "3"
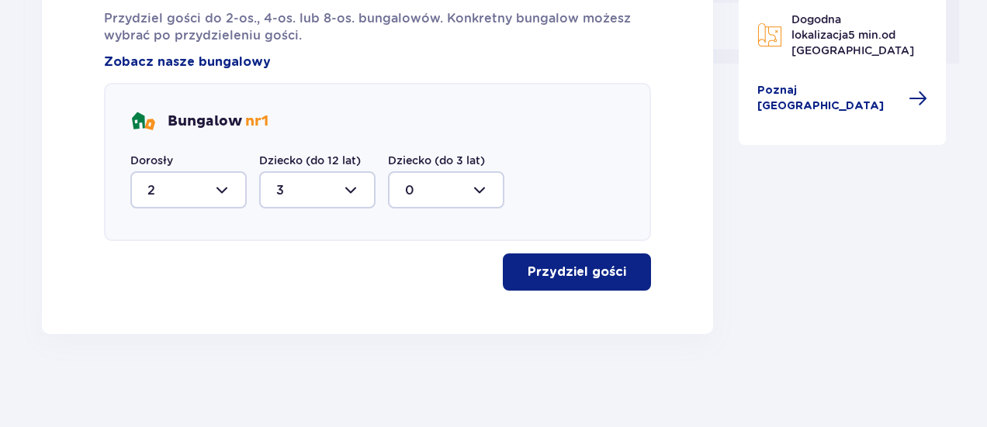
scroll to position [737, 0]
click at [583, 282] on button "Przydziel gości" at bounding box center [577, 272] width 148 height 37
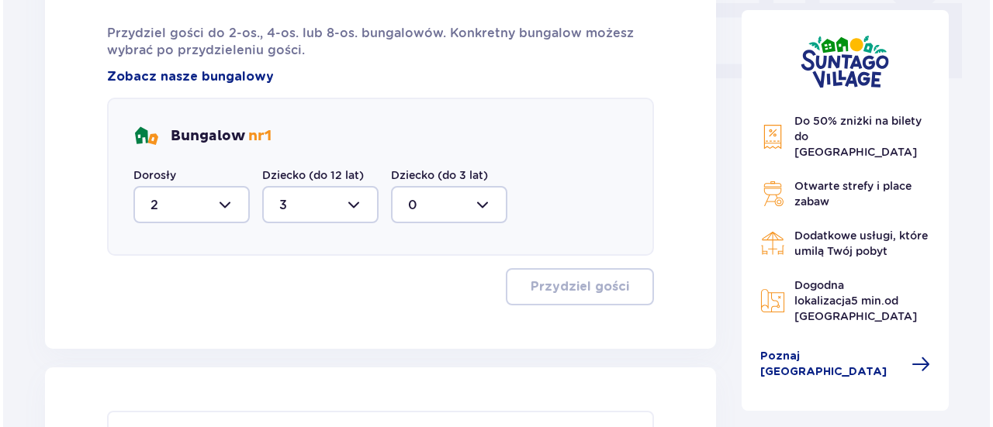
scroll to position [722, 0]
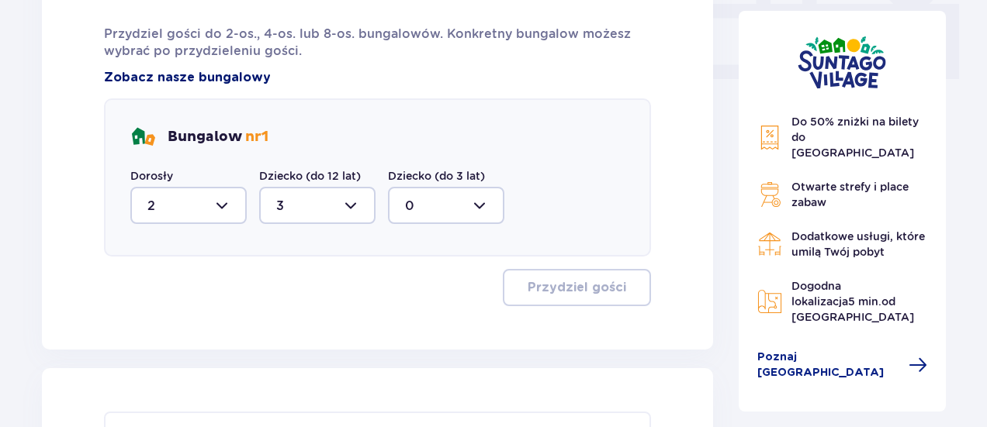
click at [199, 78] on span "Zobacz nasze bungalowy" at bounding box center [187, 77] width 167 height 17
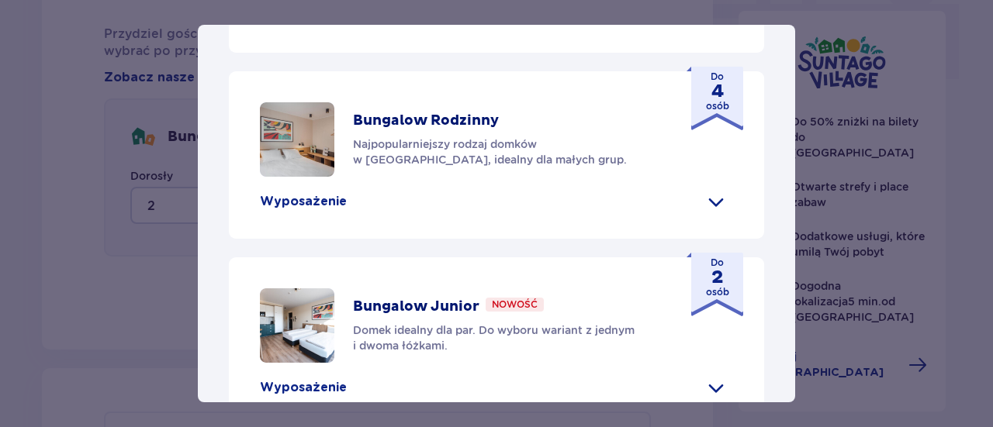
scroll to position [630, 0]
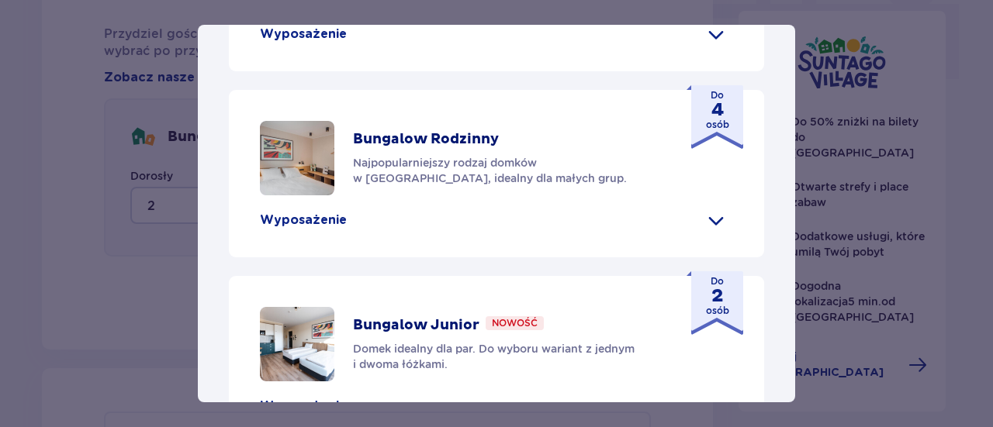
click at [707, 47] on span at bounding box center [716, 34] width 25 height 25
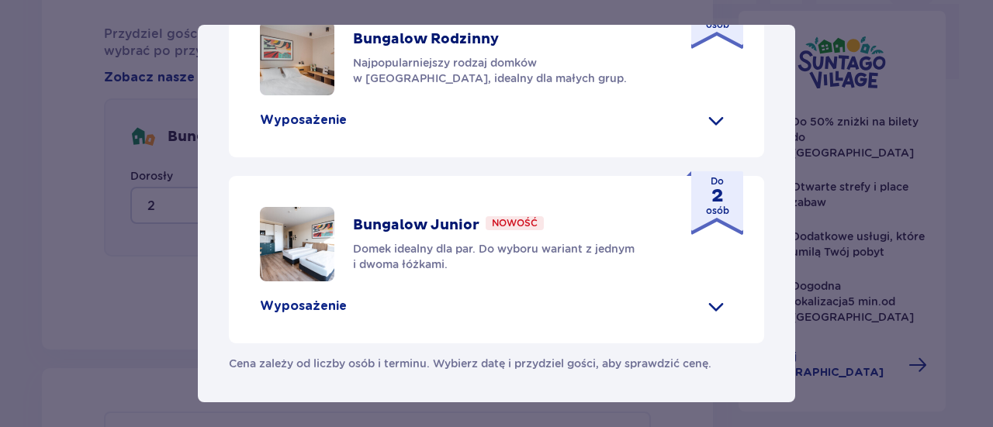
scroll to position [1082, 0]
click at [715, 133] on span at bounding box center [716, 120] width 25 height 25
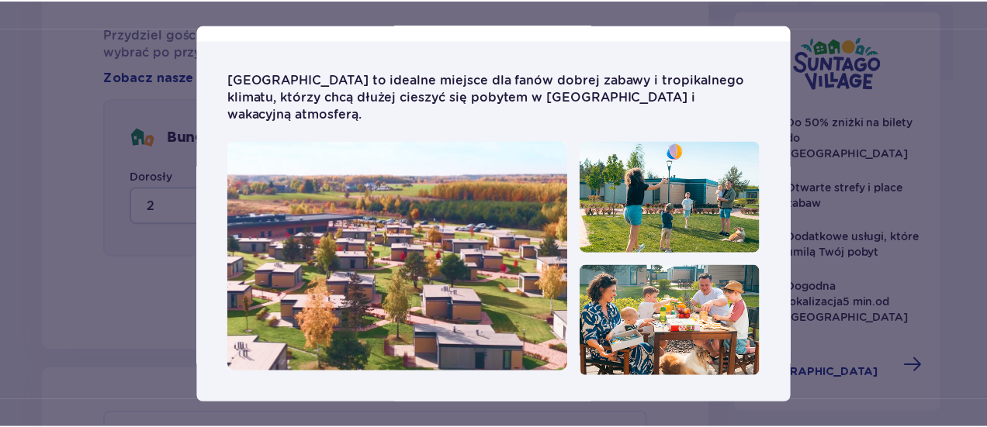
scroll to position [0, 0]
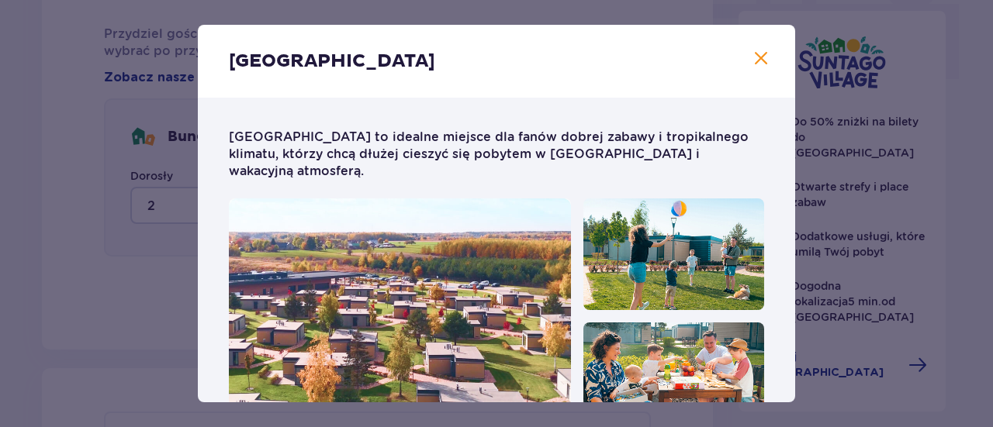
click at [757, 60] on span at bounding box center [761, 59] width 19 height 19
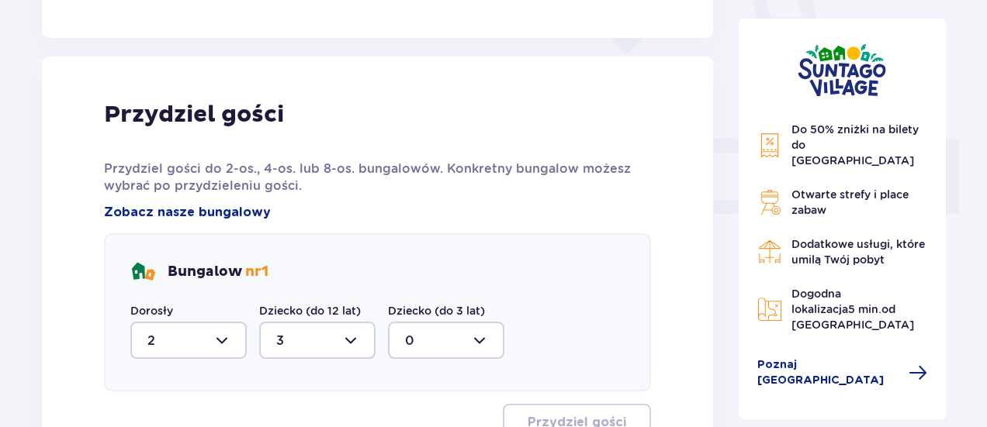
scroll to position [588, 0]
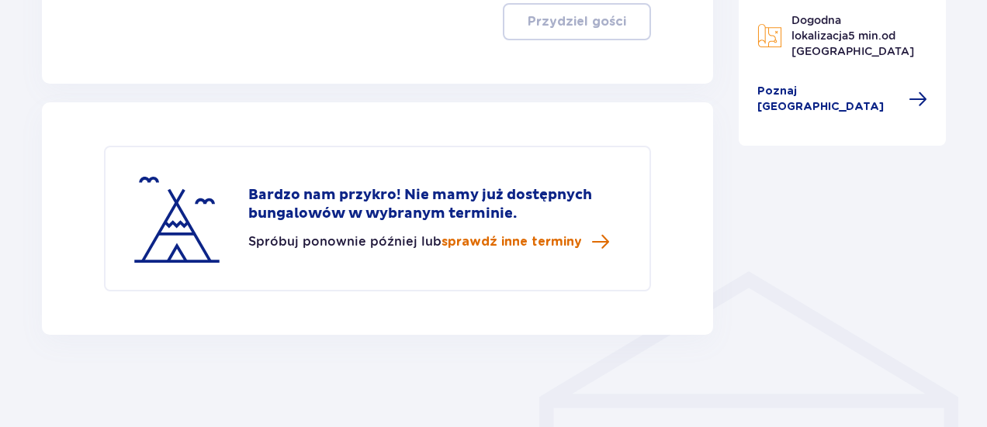
click at [495, 237] on span "sprawdź inne terminy" at bounding box center [511, 241] width 140 height 17
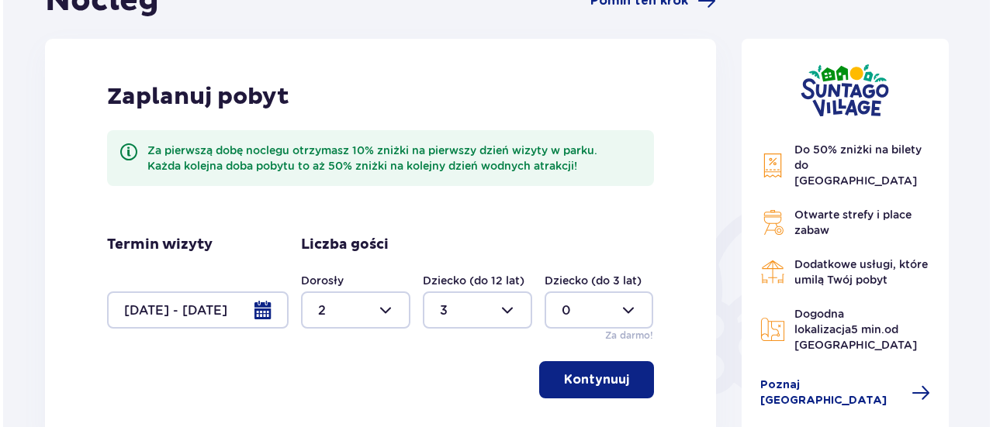
scroll to position [183, 0]
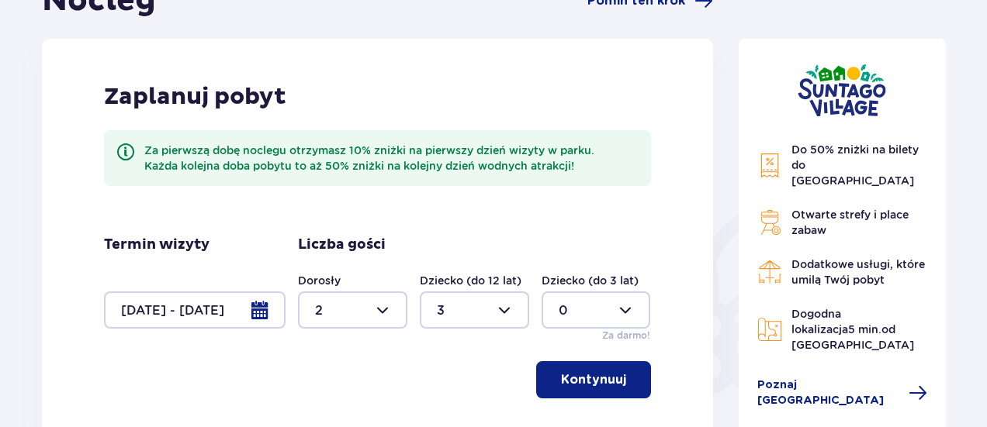
click at [254, 308] on div at bounding box center [195, 310] width 182 height 37
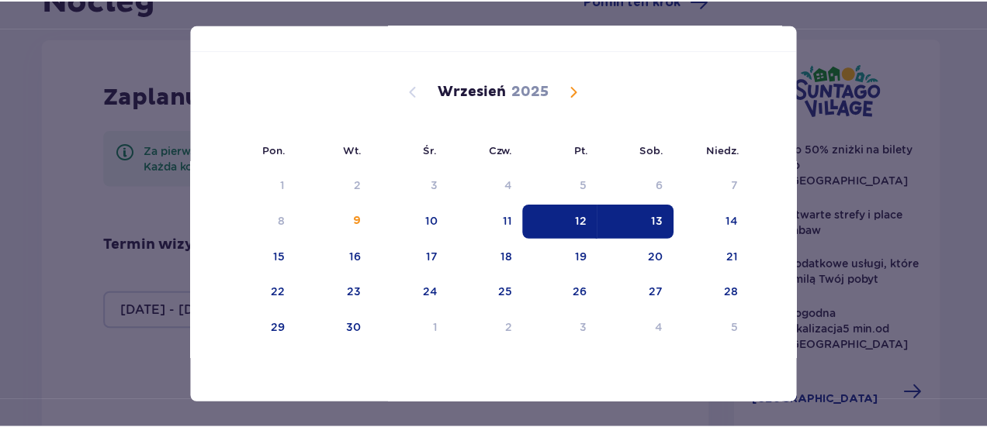
scroll to position [62, 0]
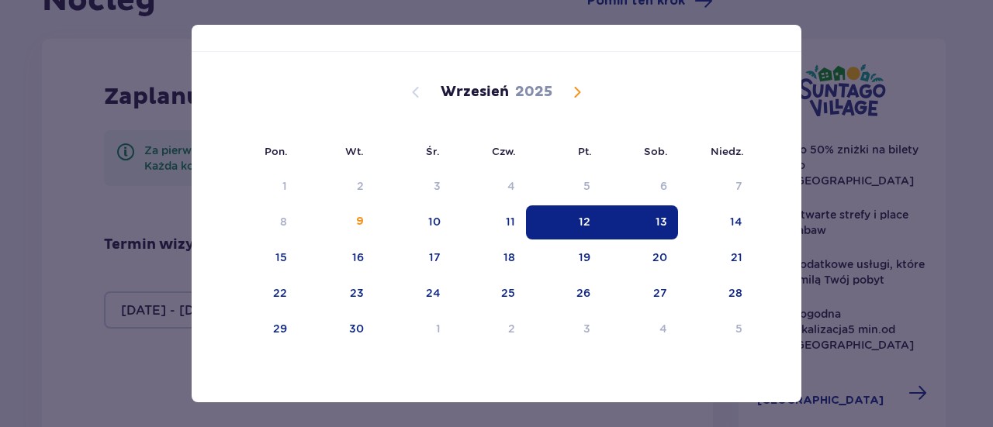
click at [639, 223] on div "13" at bounding box center [639, 223] width 77 height 34
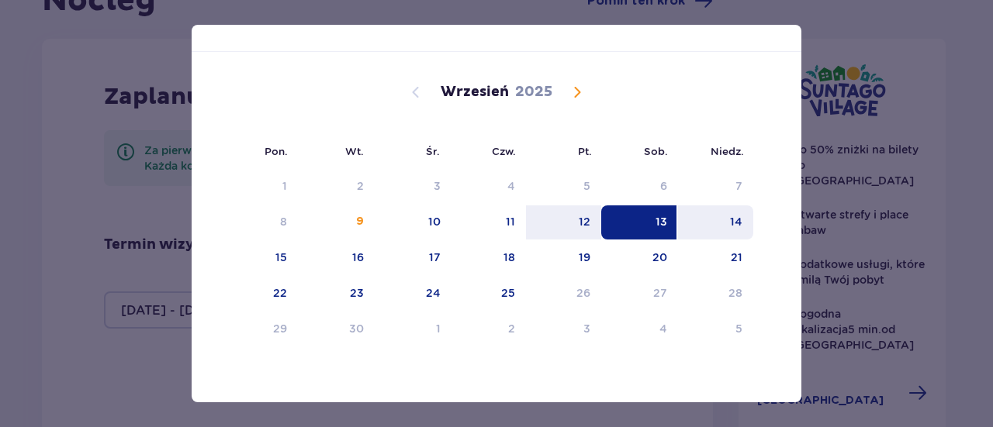
click at [737, 226] on div "14" at bounding box center [736, 222] width 12 height 16
type input "[DATE] - [DATE]"
type input "0"
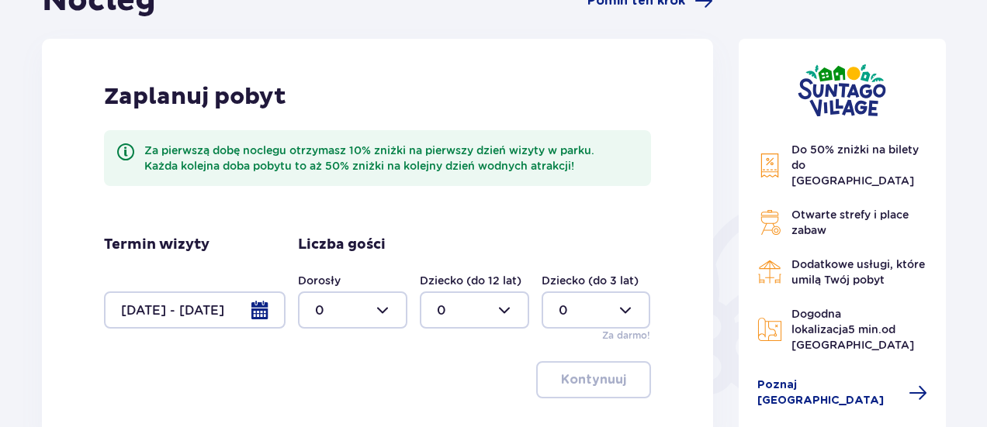
click at [388, 310] on div at bounding box center [352, 310] width 109 height 37
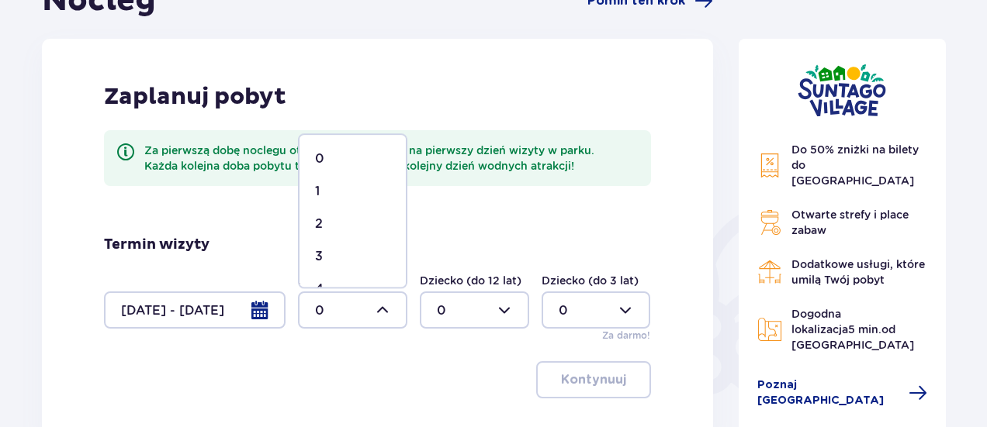
click at [340, 215] on span "2" at bounding box center [352, 224] width 106 height 33
type input "2"
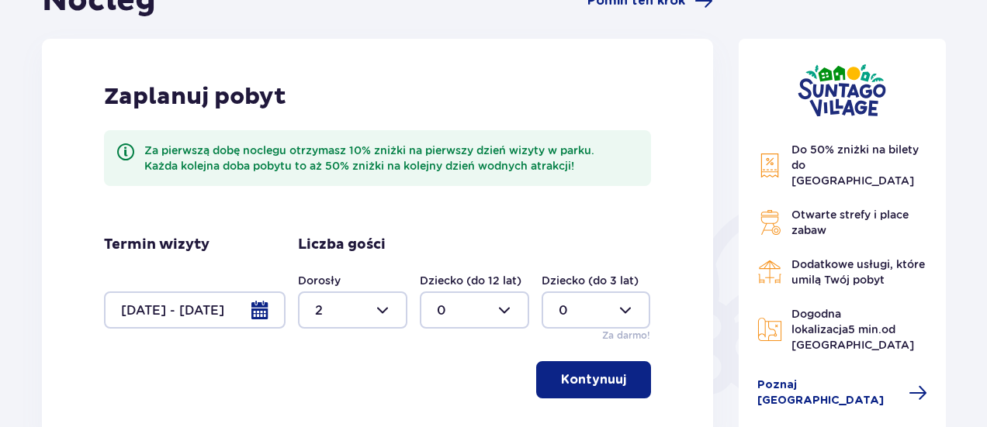
click at [505, 308] on div at bounding box center [474, 310] width 109 height 37
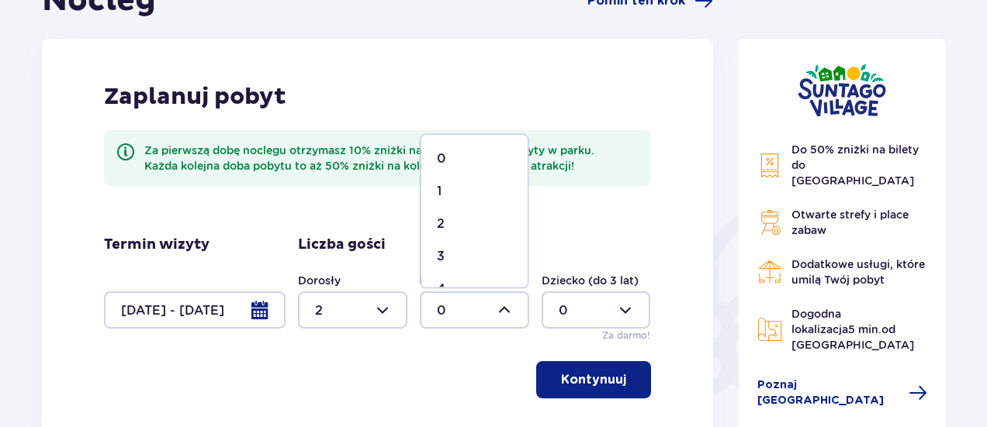
click at [478, 257] on div "3" at bounding box center [474, 256] width 75 height 17
type input "3"
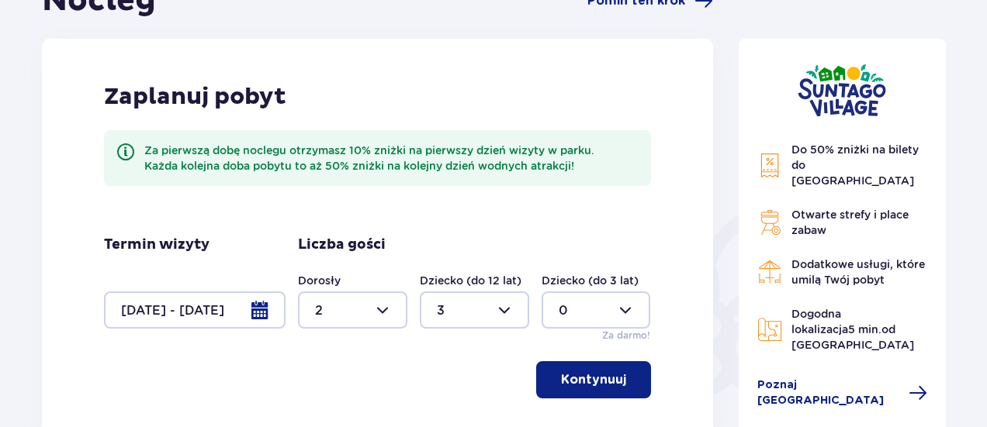
click at [594, 384] on p "Kontynuuj" at bounding box center [593, 380] width 65 height 17
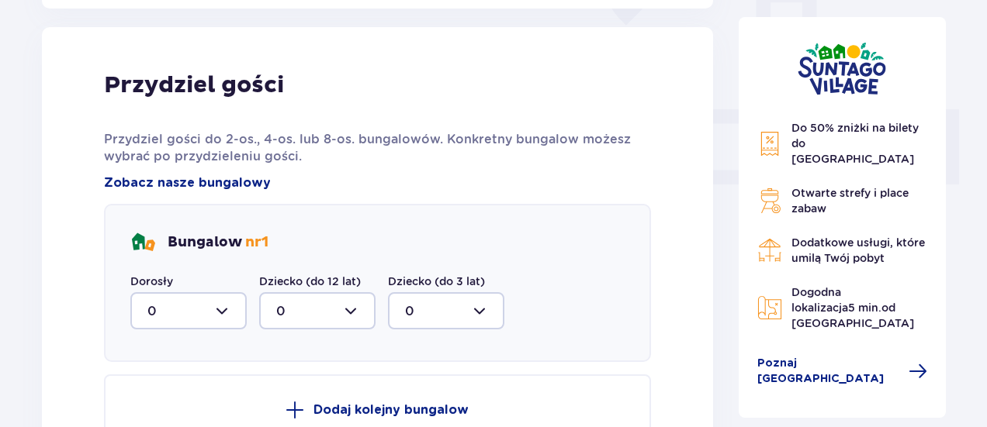
scroll to position [625, 0]
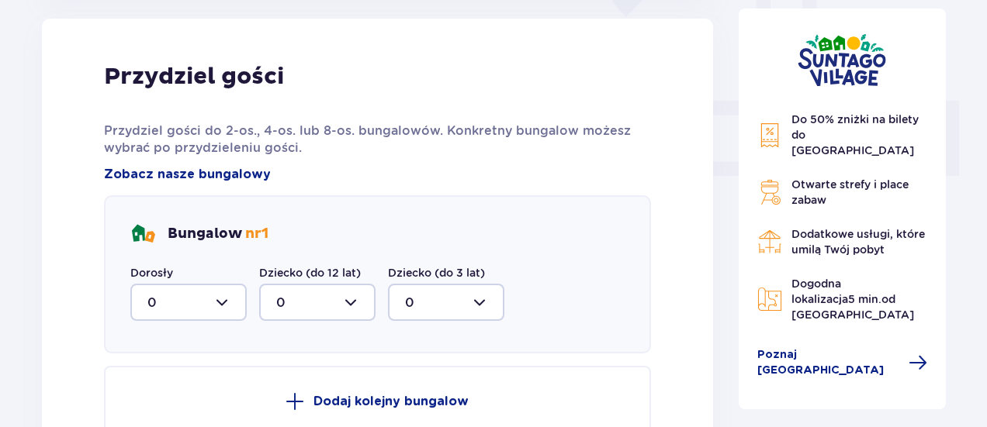
click at [231, 301] on div at bounding box center [188, 302] width 116 height 37
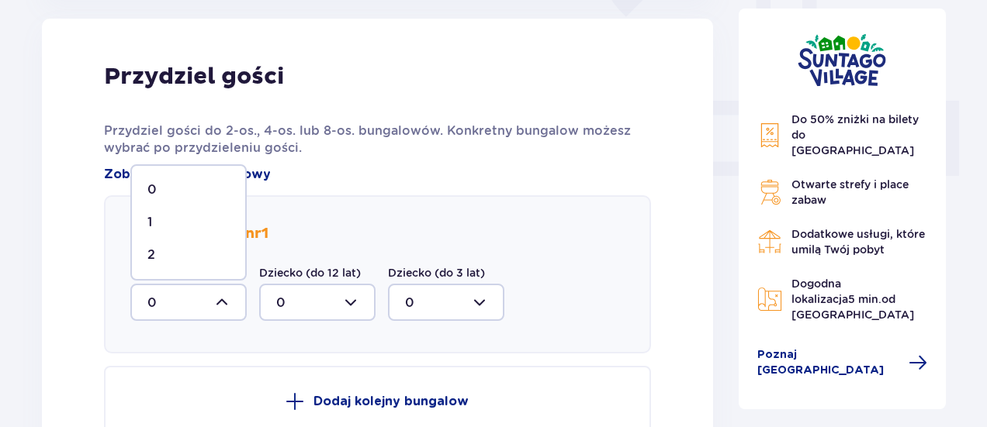
click at [170, 249] on div "2" at bounding box center [188, 255] width 82 height 17
type input "2"
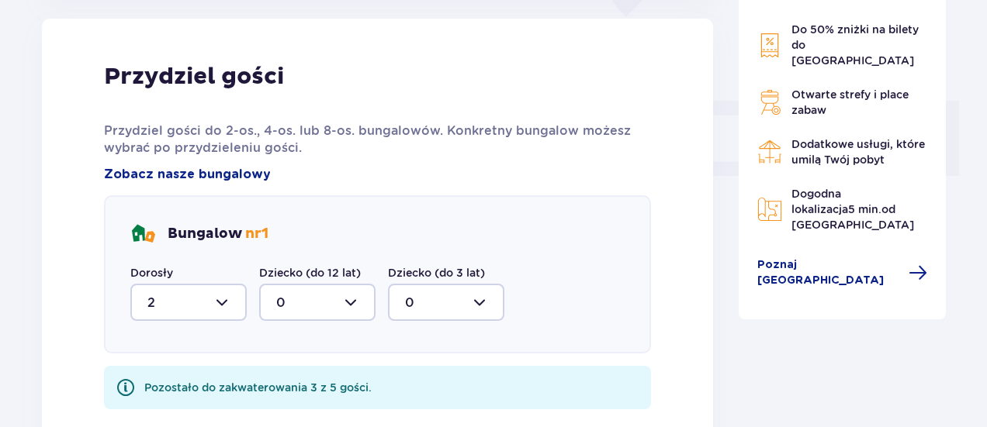
click at [355, 296] on div at bounding box center [317, 302] width 116 height 37
click at [322, 257] on div "3" at bounding box center [317, 255] width 82 height 17
type input "3"
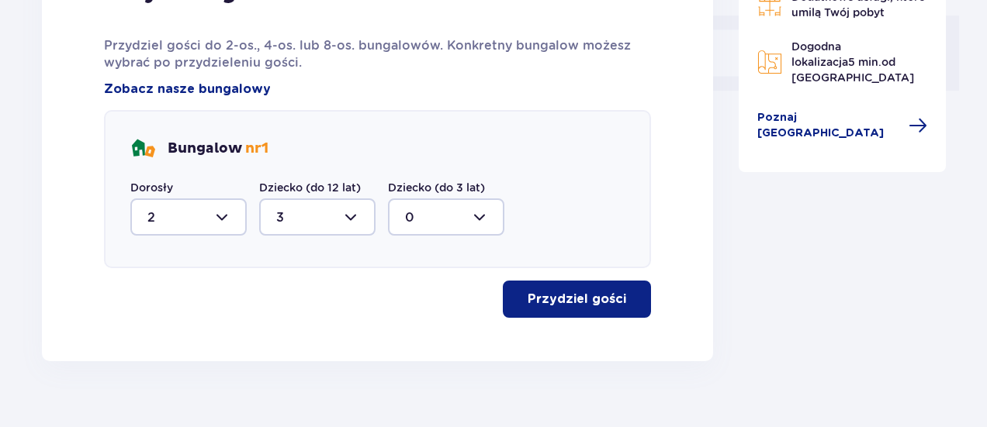
scroll to position [711, 0]
click at [548, 295] on p "Przydziel gości" at bounding box center [577, 298] width 99 height 17
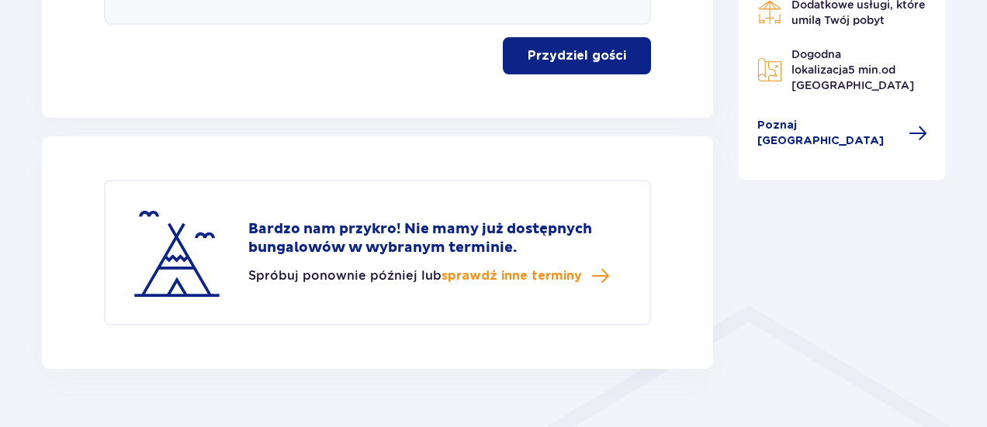
scroll to position [988, 0]
